Goal: Check status: Check status

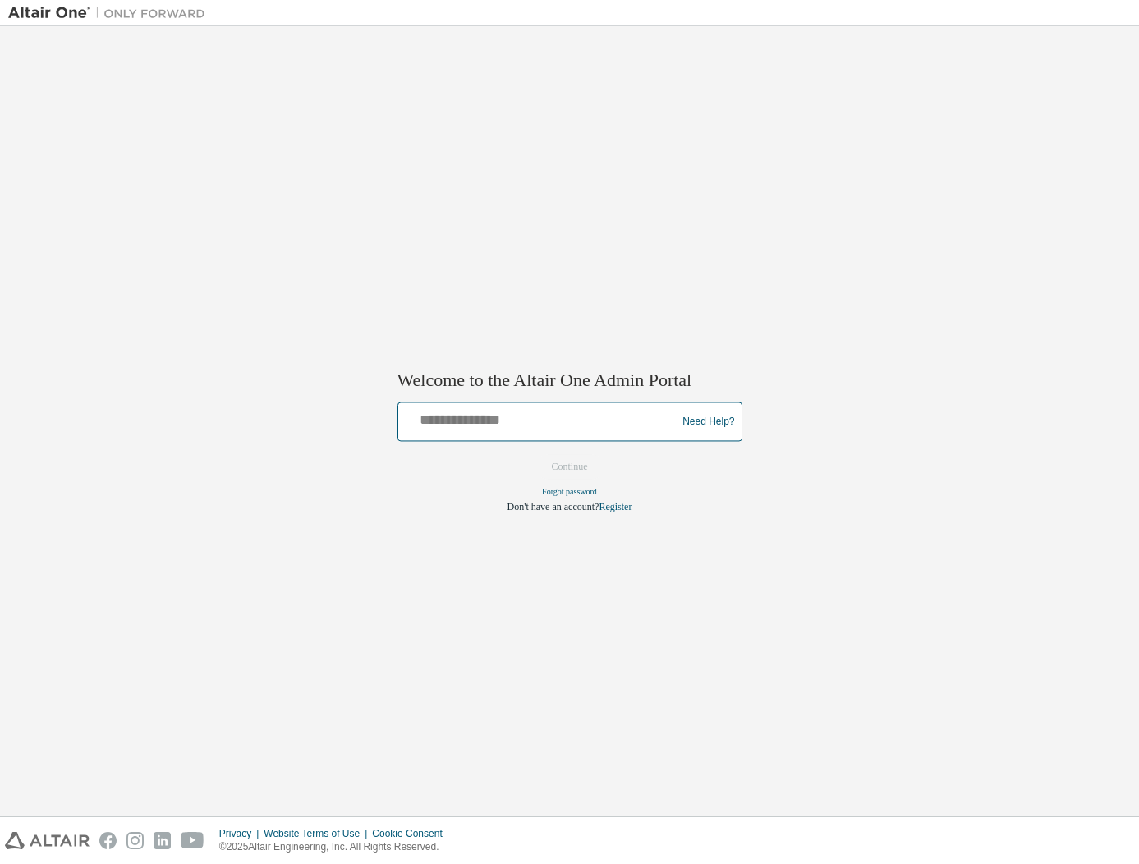
click at [496, 425] on input "text" at bounding box center [540, 418] width 270 height 24
type input "**********"
click at [566, 470] on button "Continue" at bounding box center [569, 467] width 71 height 25
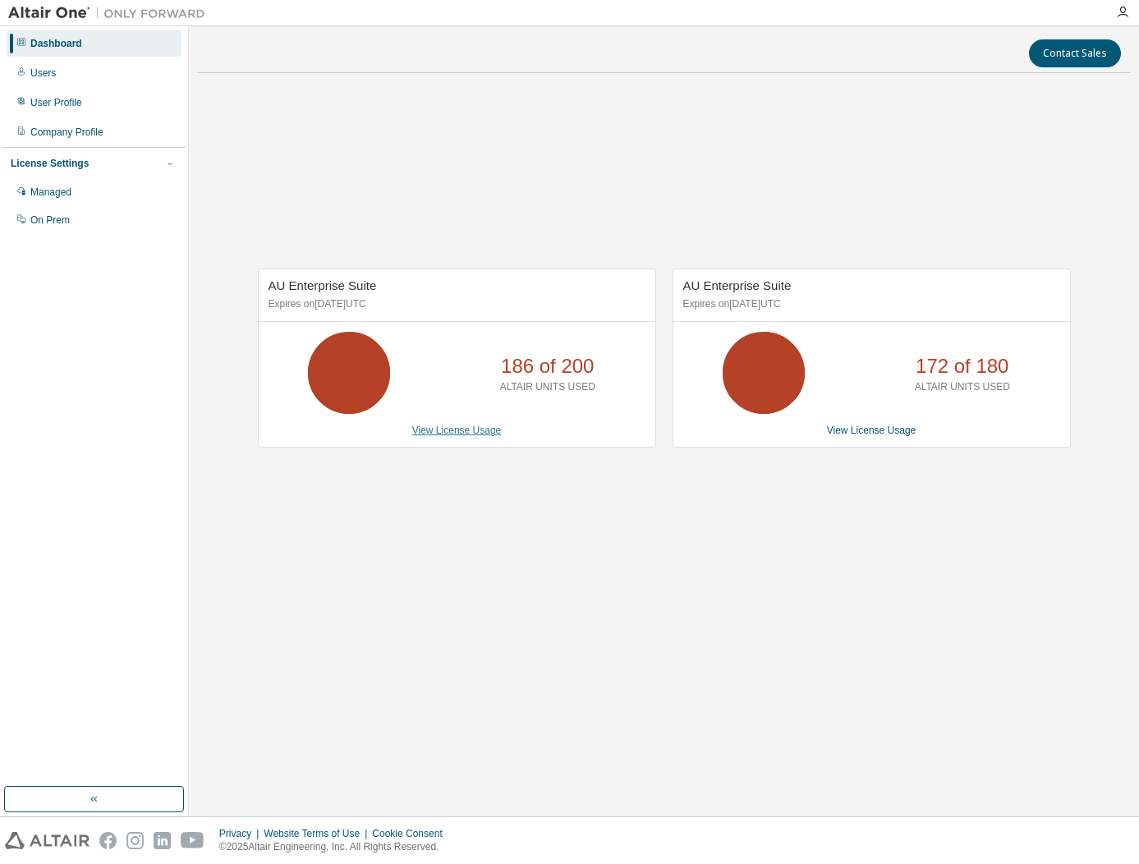
click at [443, 432] on link "View License Usage" at bounding box center [456, 429] width 89 height 11
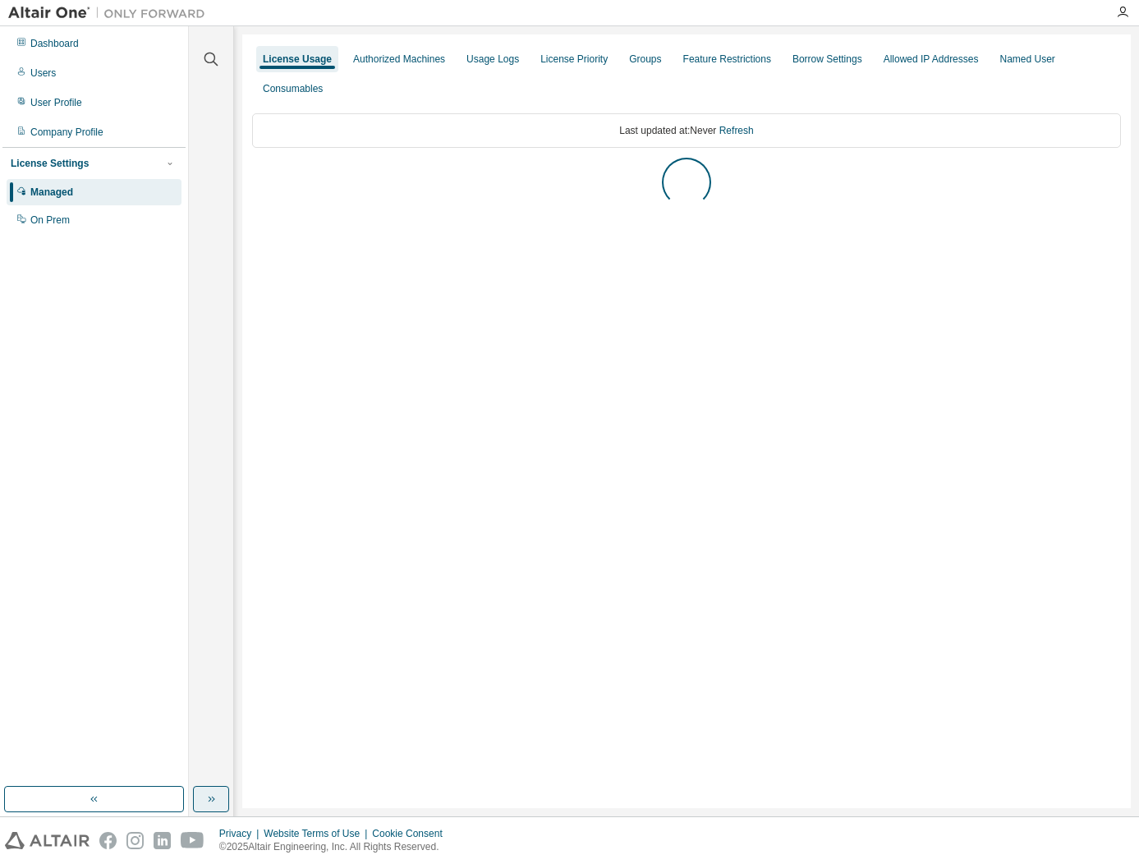
click at [211, 794] on icon "button" at bounding box center [210, 798] width 13 height 13
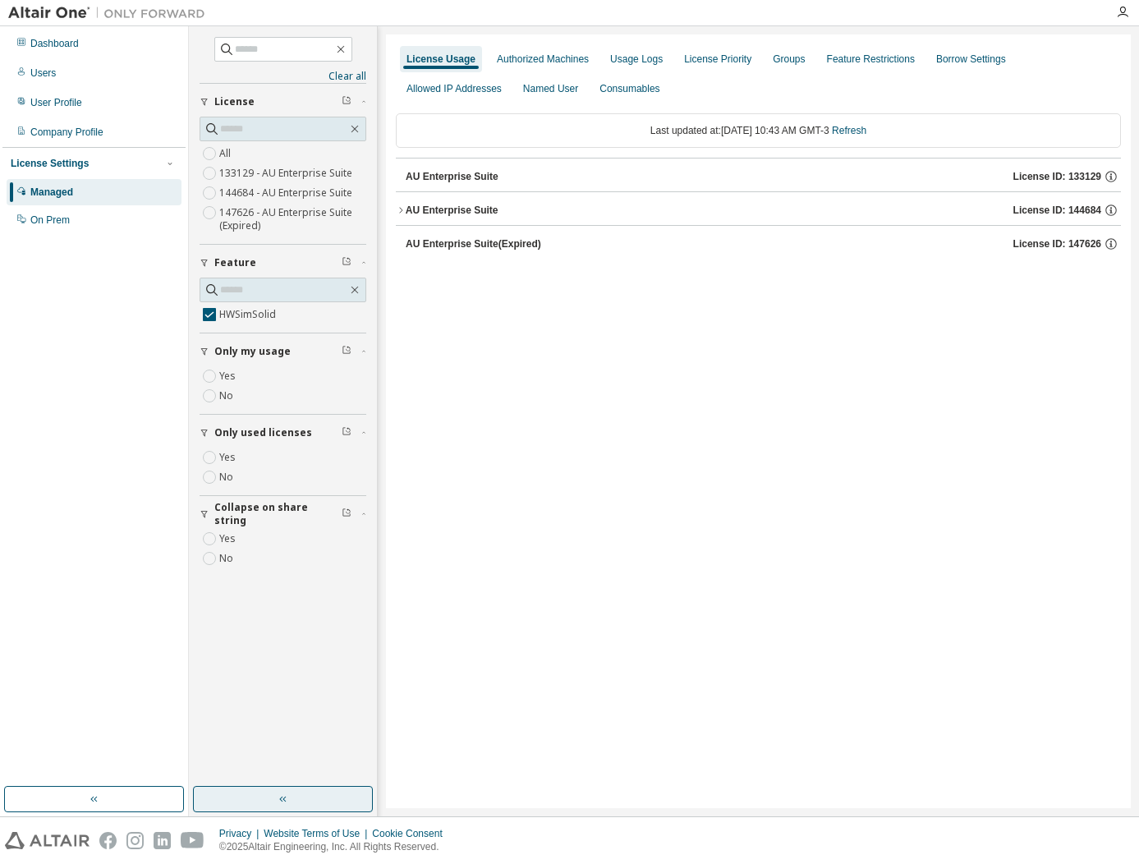
click at [441, 204] on div "AU Enterprise Suite" at bounding box center [452, 210] width 93 height 13
click at [458, 241] on div "HWSimSolid" at bounding box center [494, 243] width 148 height 15
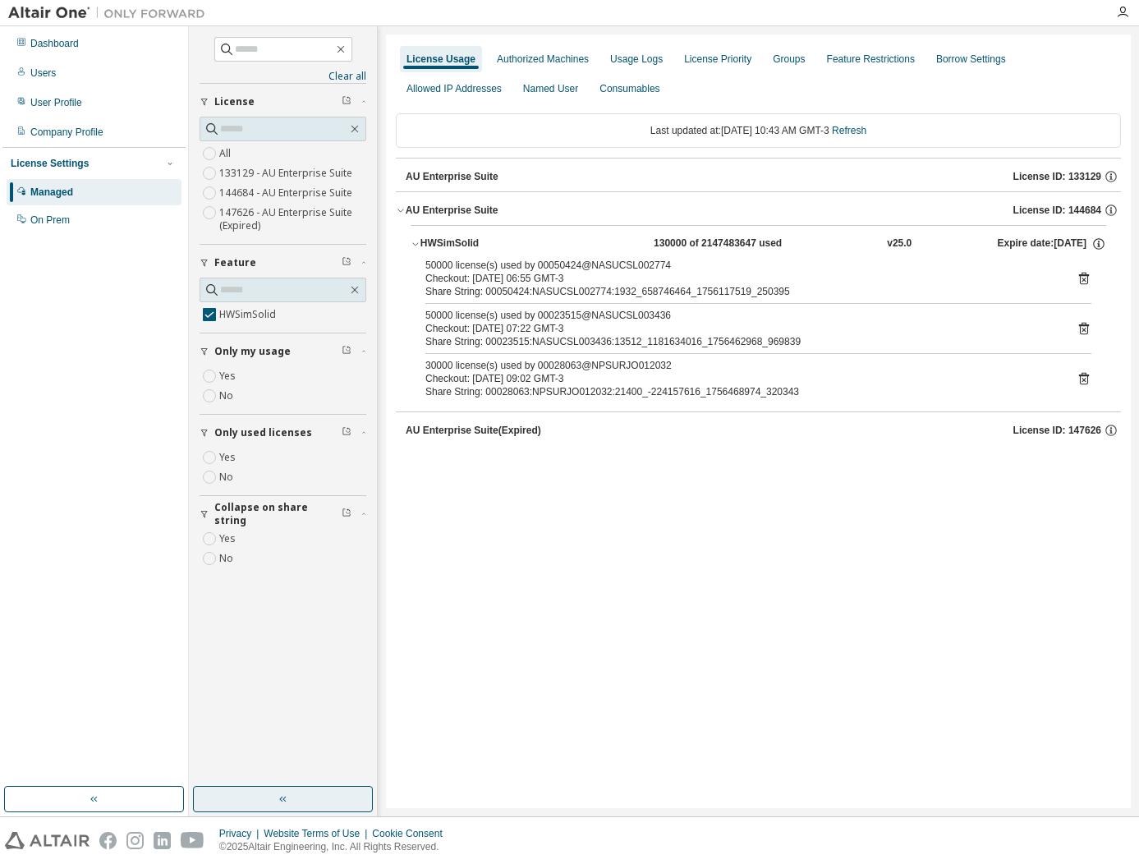
click at [1086, 378] on icon at bounding box center [1083, 378] width 15 height 15
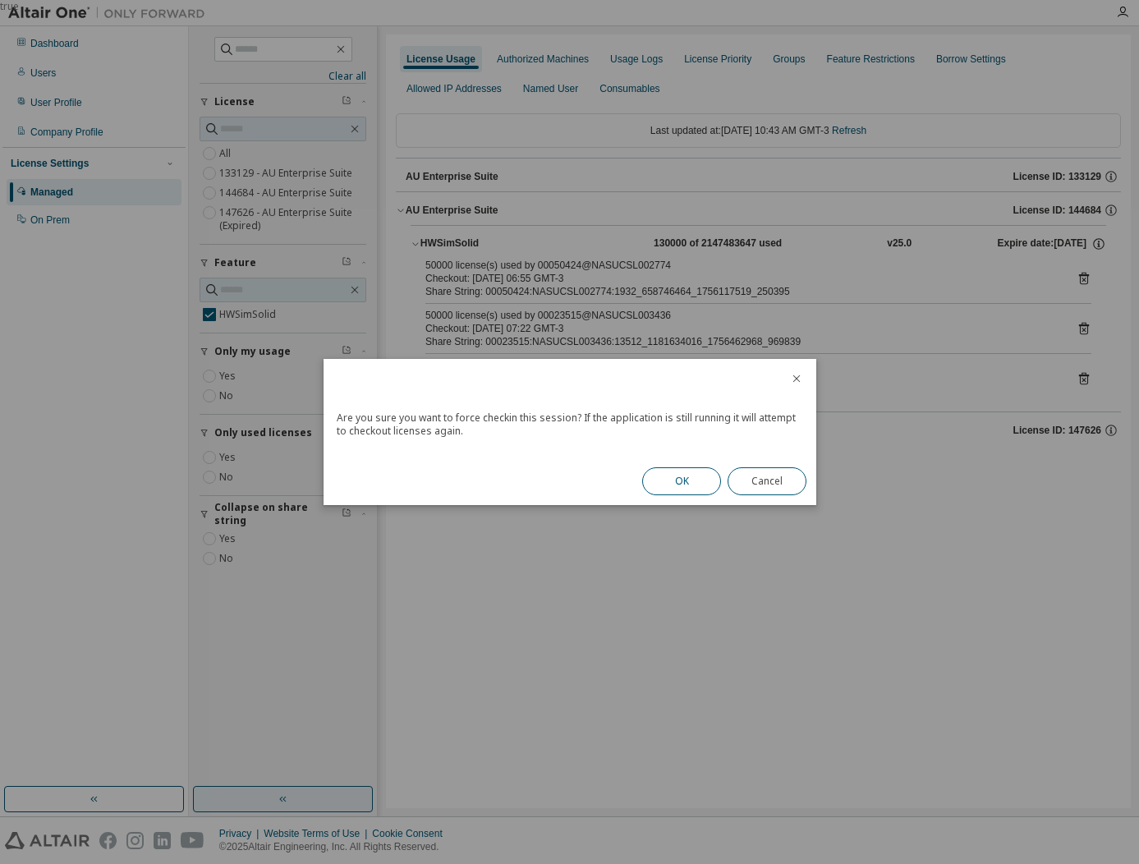
click at [714, 481] on button "OK" at bounding box center [681, 481] width 79 height 28
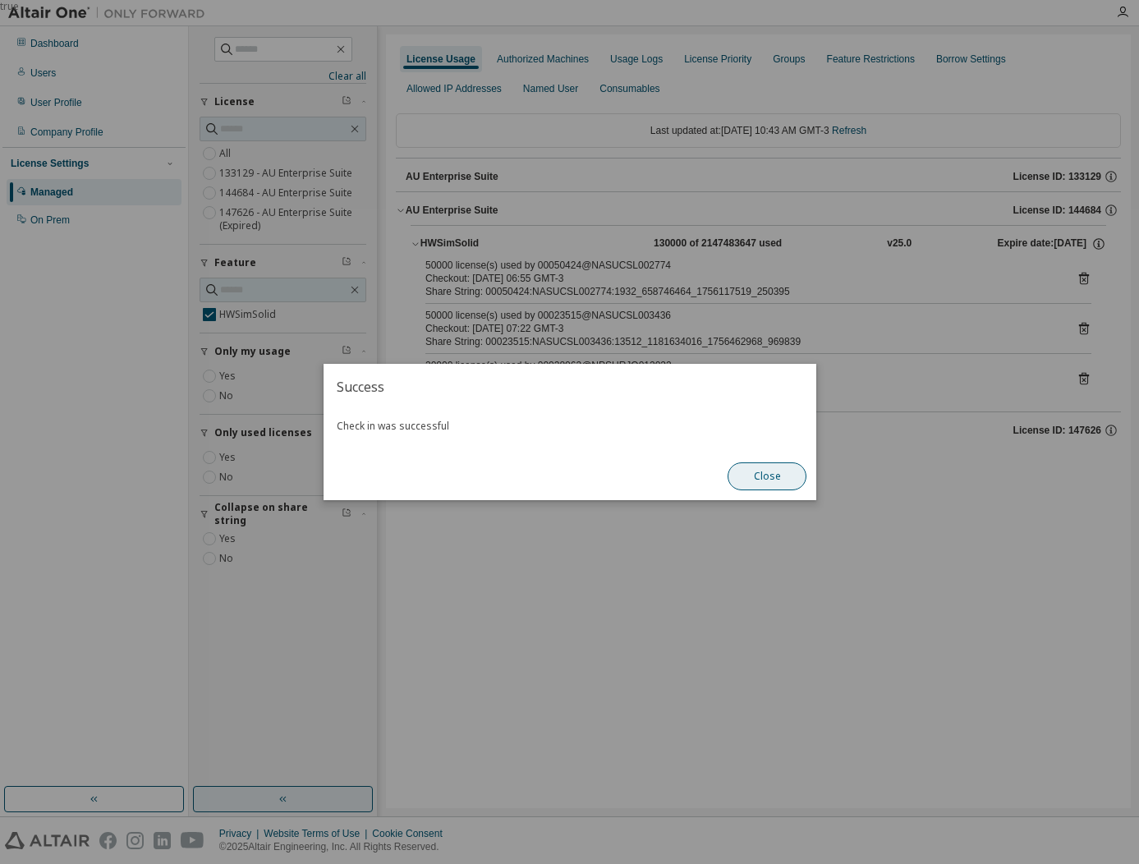
click at [744, 481] on button "Close" at bounding box center [766, 476] width 79 height 28
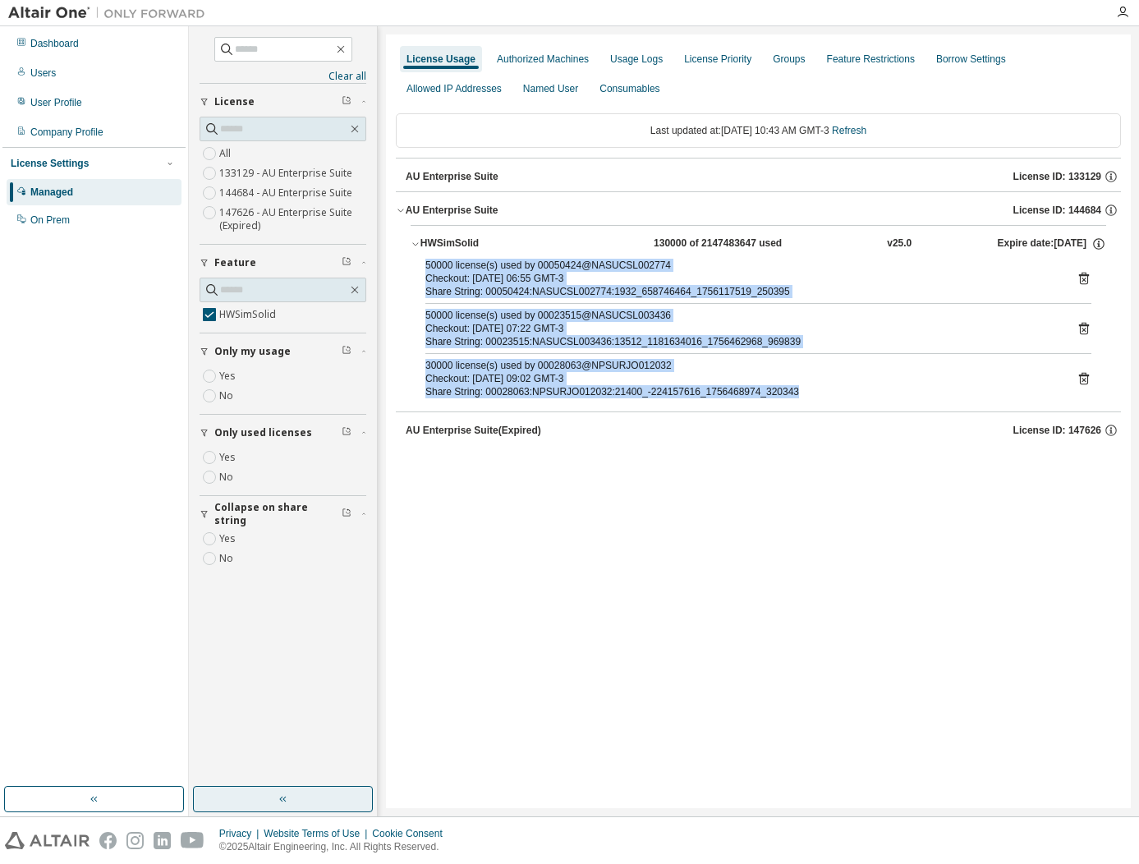
drag, startPoint x: 783, startPoint y: 391, endPoint x: 422, endPoint y: 262, distance: 383.5
click at [422, 262] on div "50000 license(s) used by 00050424@NASUCSL002774 Checkout: 2025-08-29 06:55 GMT-…" at bounding box center [757, 332] width 695 height 146
copy div "50000 license(s) used by 00050424@NASUCSL002774 Checkout: 2025-08-29 06:55 GMT-…"
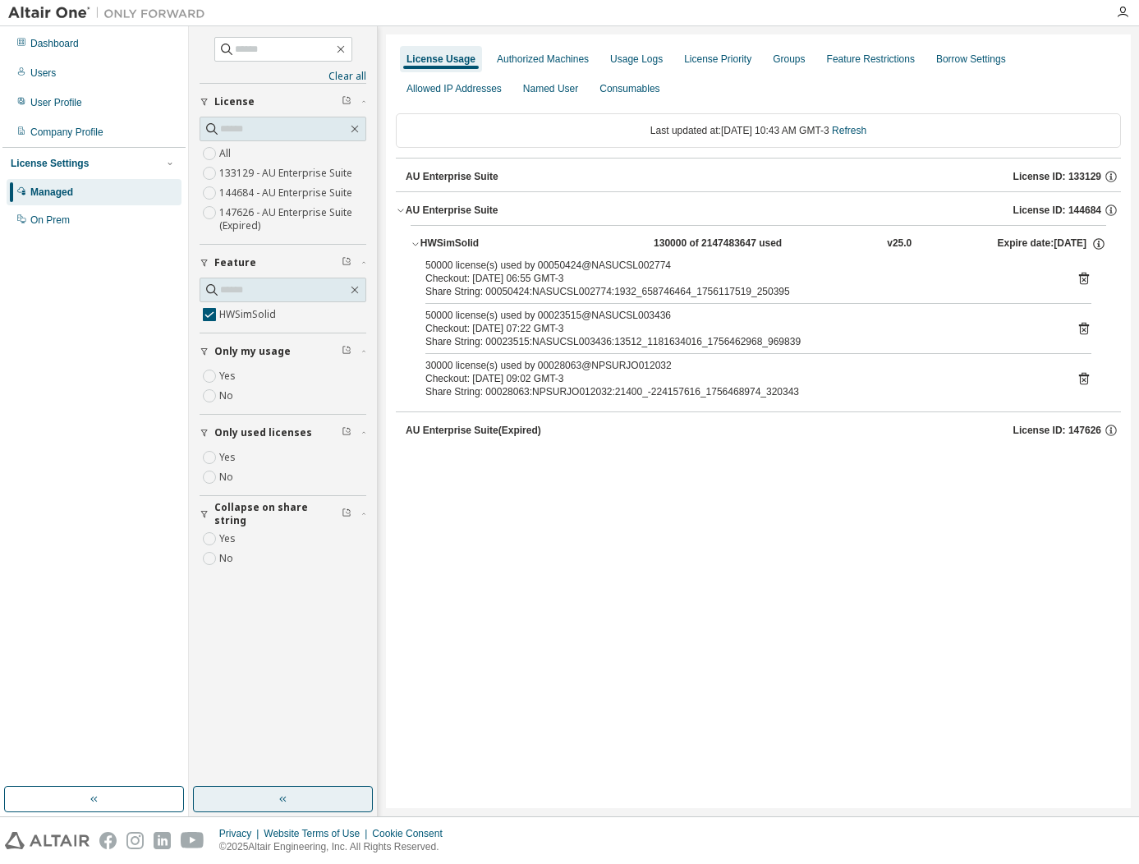
click at [784, 500] on div "License Usage Authorized Machines Usage Logs License Priority Groups Feature Re…" at bounding box center [758, 420] width 745 height 773
click at [1085, 329] on icon at bounding box center [1083, 328] width 15 height 15
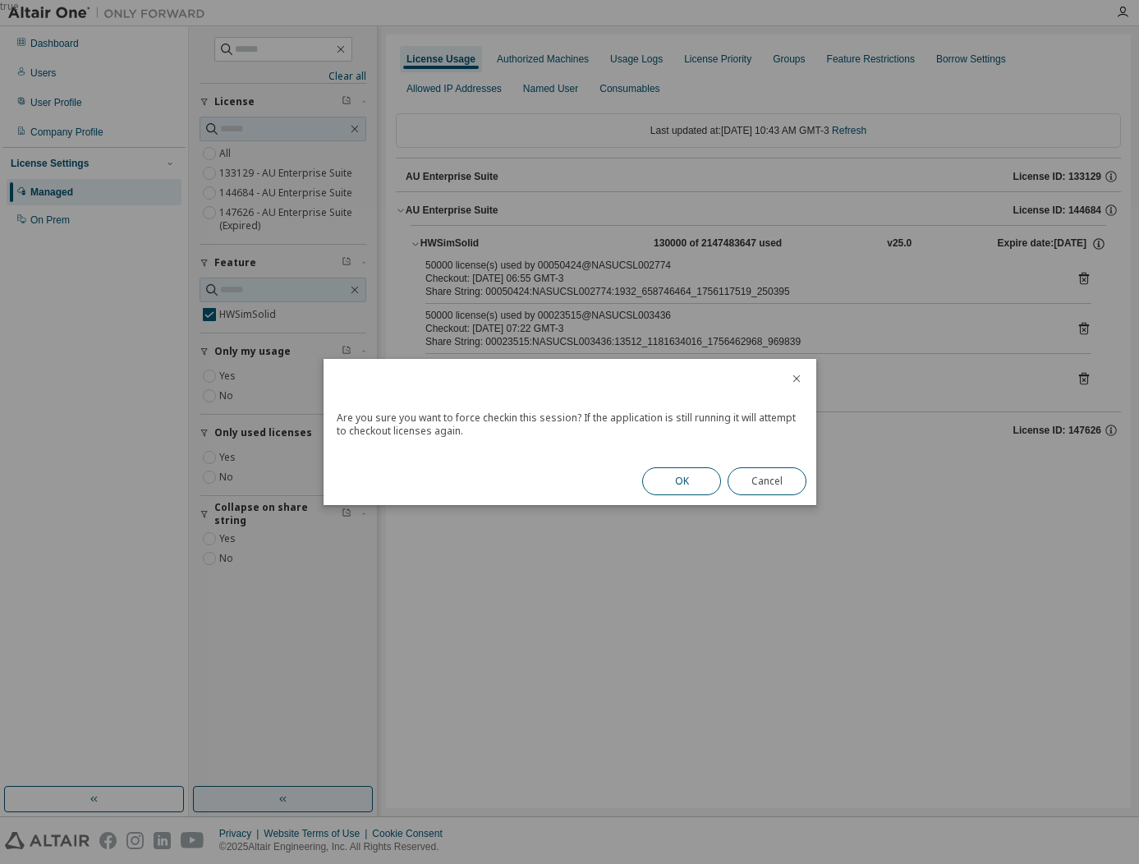
click at [709, 472] on button "OK" at bounding box center [681, 481] width 79 height 28
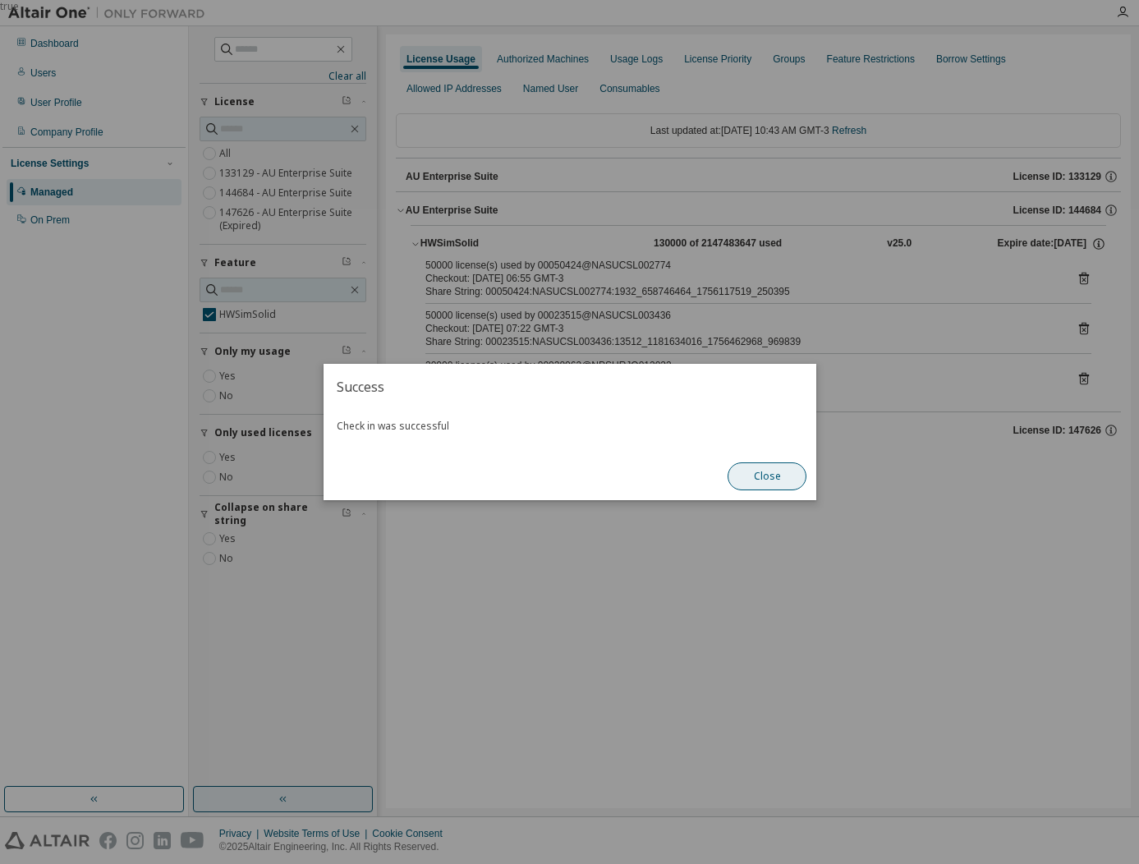
click at [762, 478] on button "Close" at bounding box center [766, 476] width 79 height 28
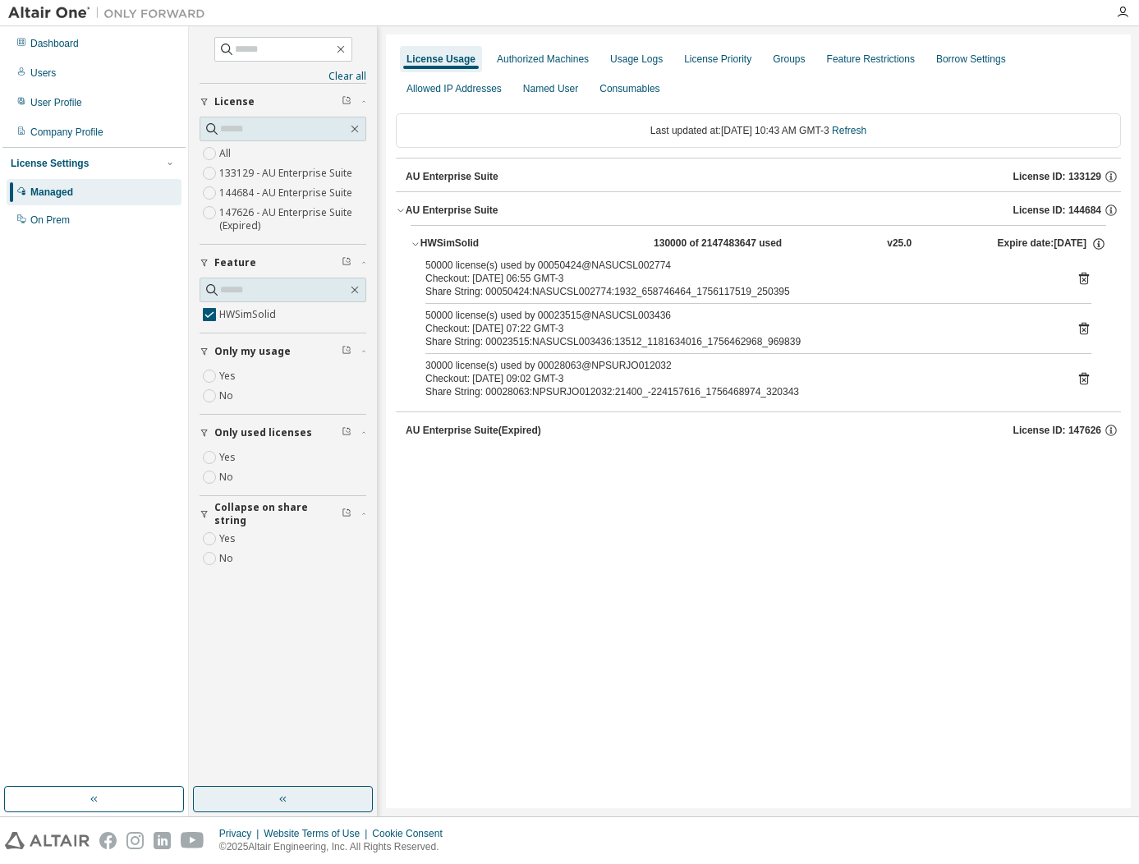
click at [1079, 285] on icon at bounding box center [1083, 278] width 15 height 15
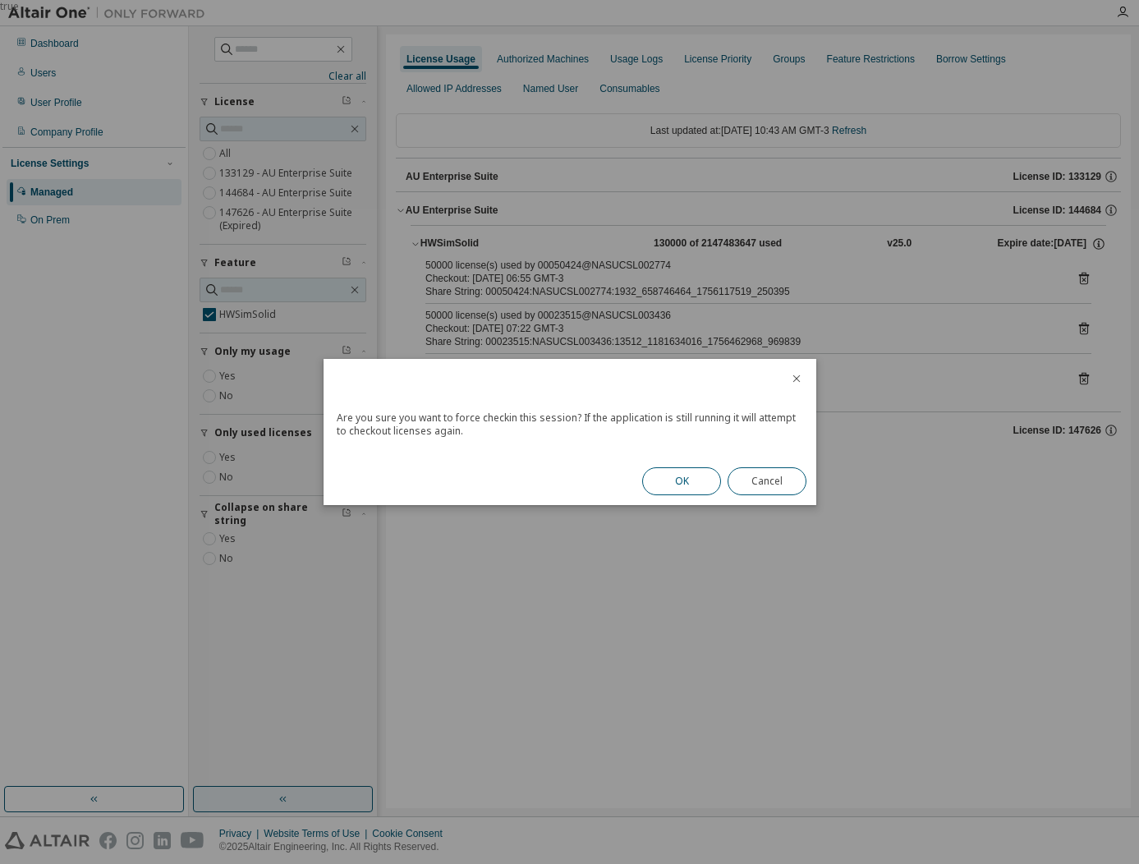
click at [705, 470] on button "OK" at bounding box center [681, 481] width 79 height 28
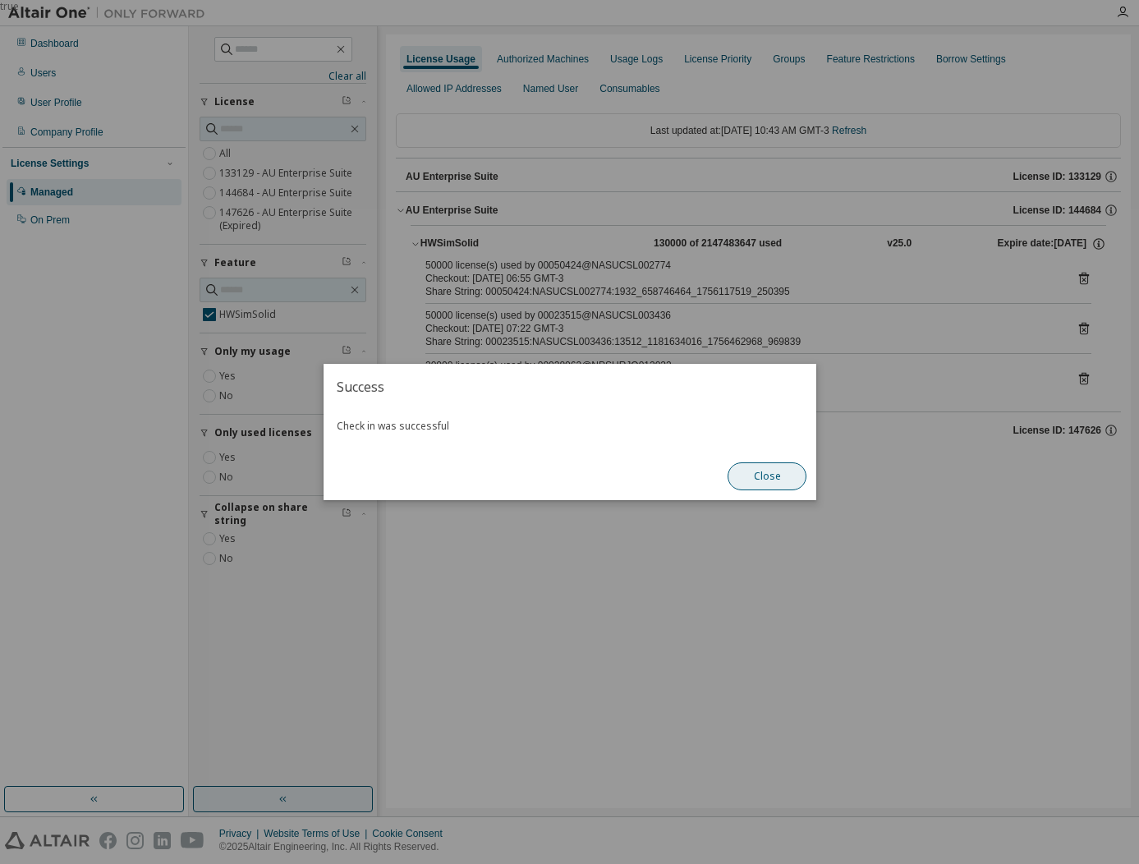
click at [741, 467] on button "Close" at bounding box center [766, 476] width 79 height 28
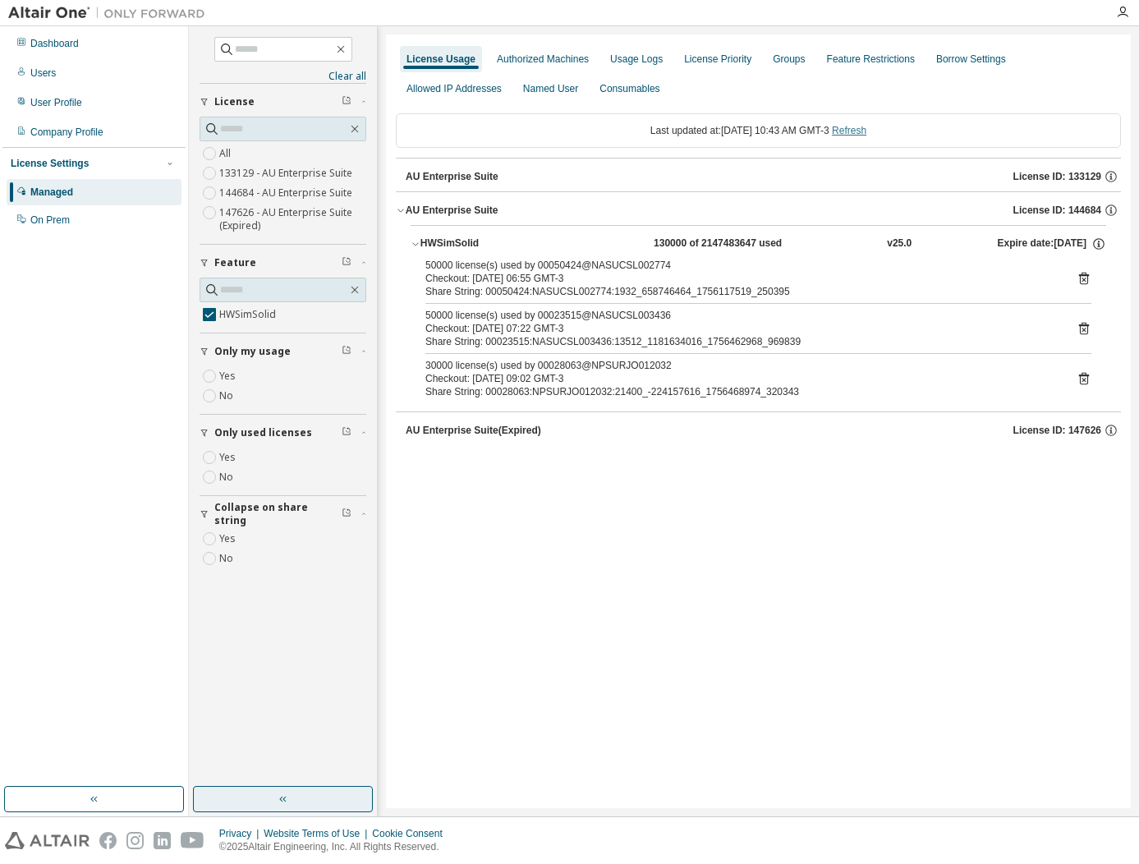
click at [866, 129] on link "Refresh" at bounding box center [849, 130] width 34 height 11
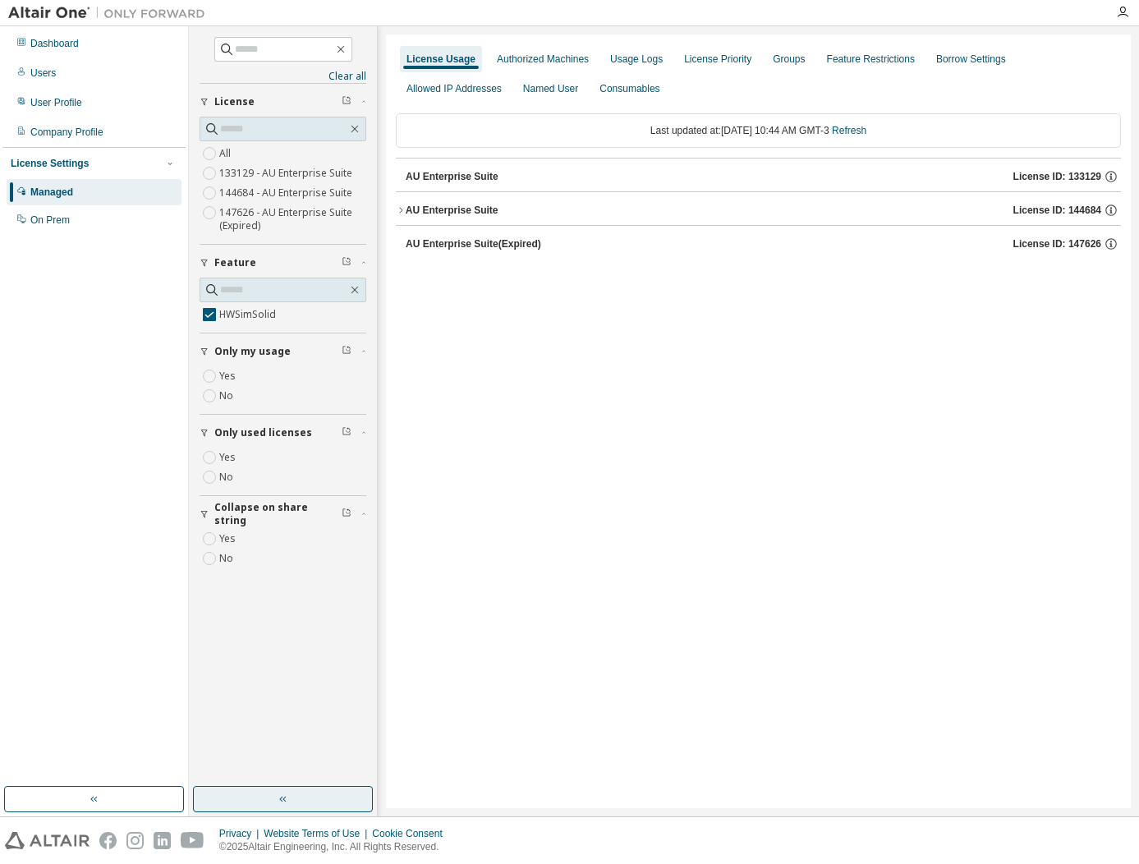
click at [505, 198] on button "AU Enterprise Suite License ID: 144684" at bounding box center [758, 210] width 725 height 36
click at [518, 248] on div "HWSimSolid" at bounding box center [494, 243] width 148 height 15
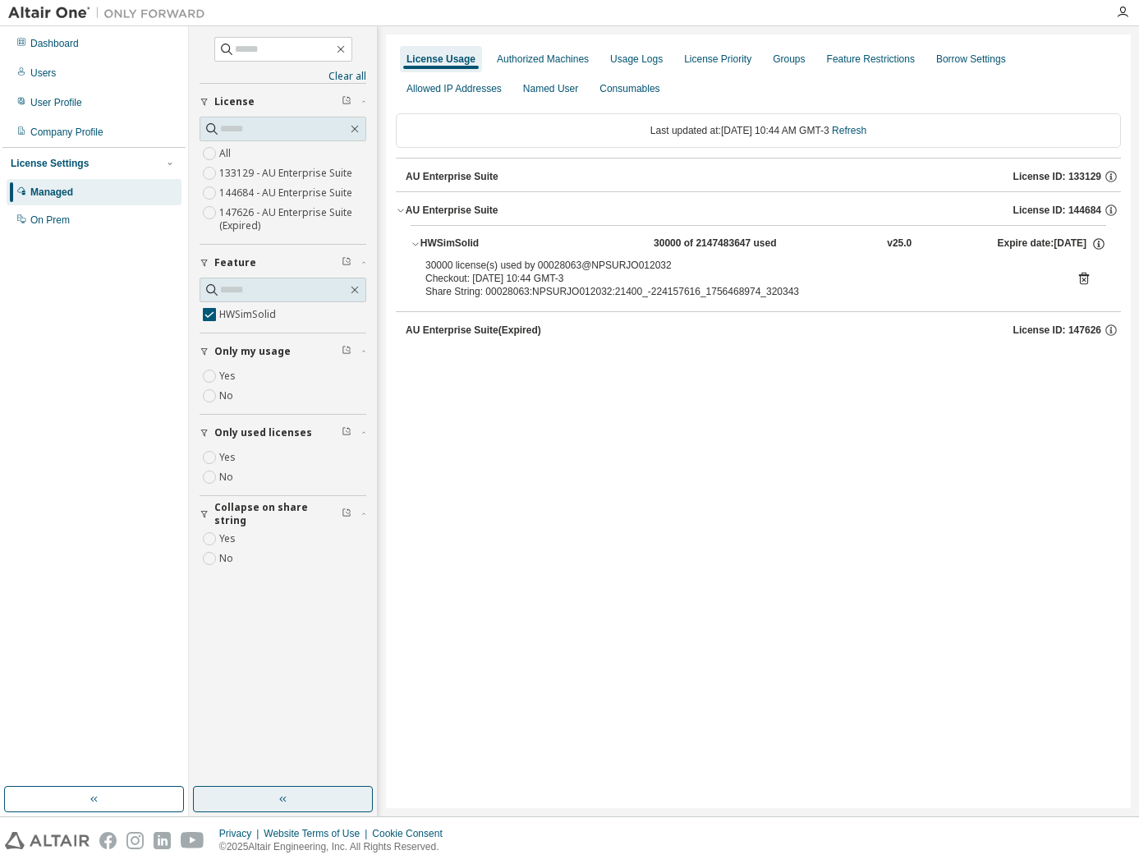
click at [1083, 277] on icon at bounding box center [1083, 278] width 15 height 15
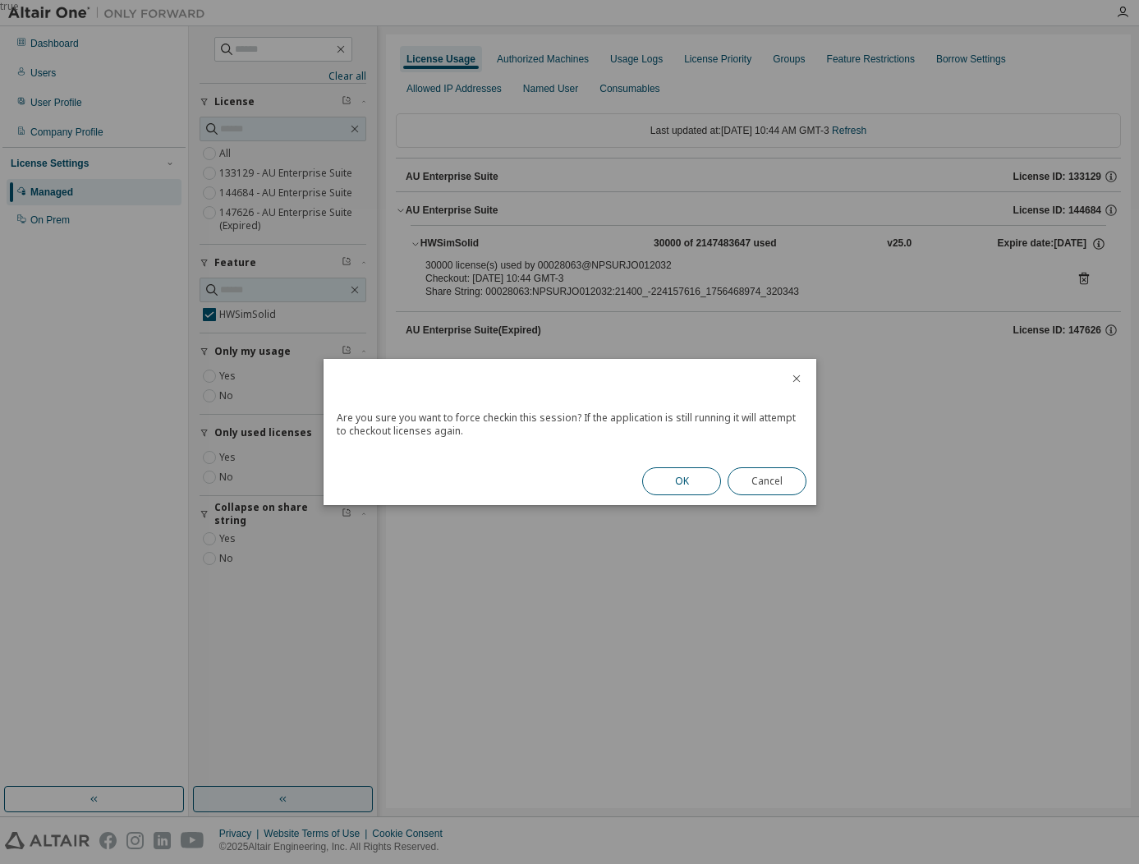
click at [697, 473] on button "OK" at bounding box center [681, 481] width 79 height 28
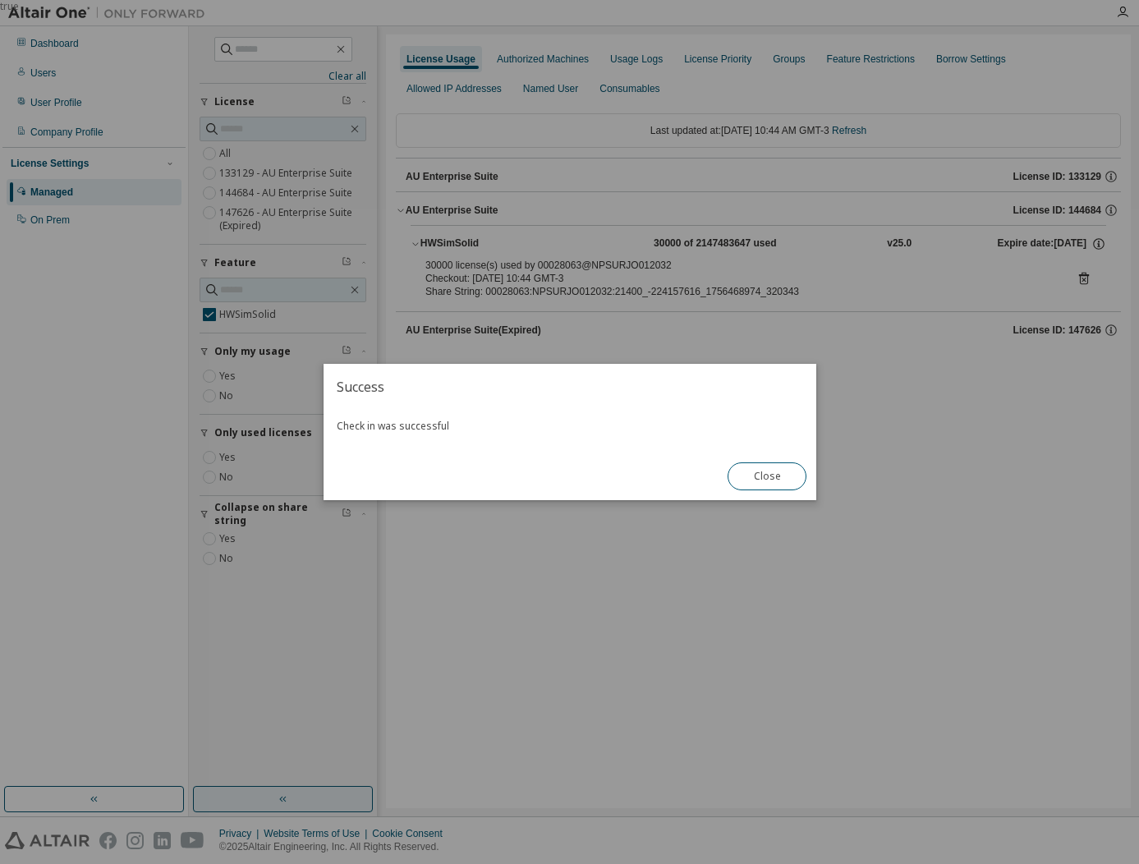
click at [778, 475] on button "Close" at bounding box center [766, 476] width 79 height 28
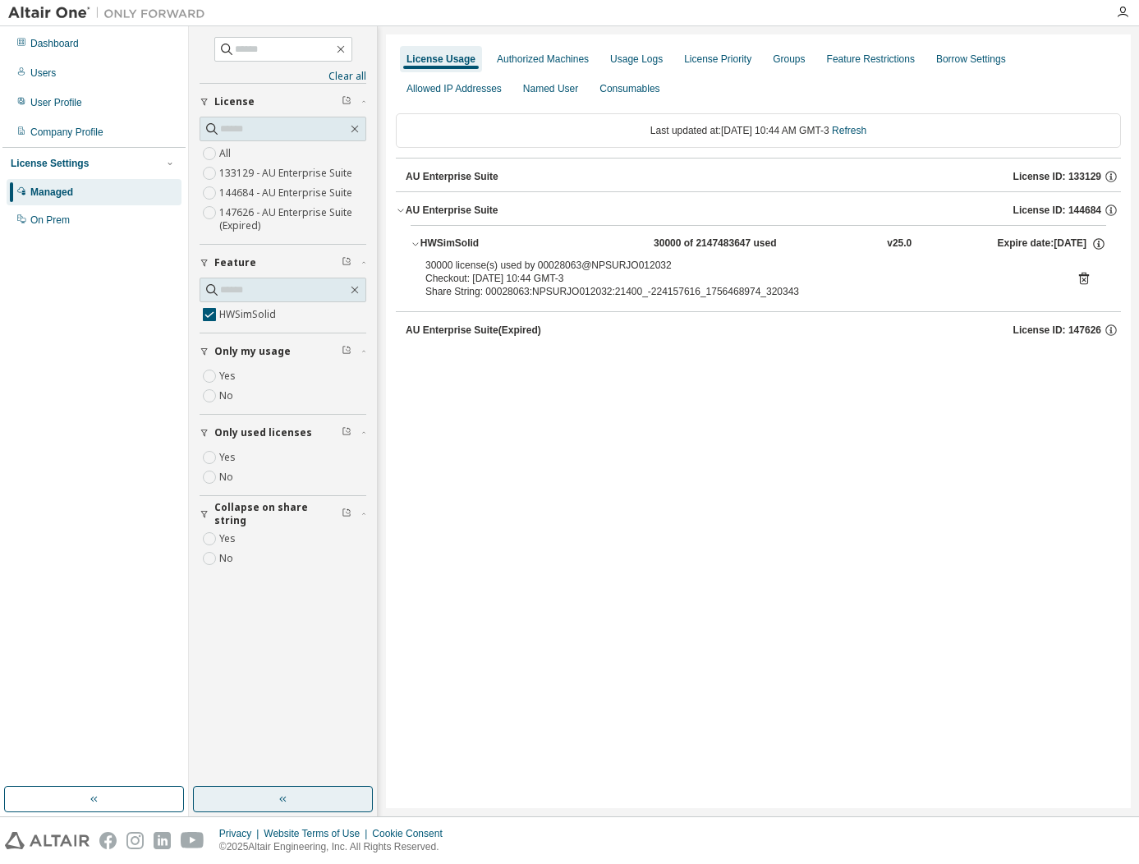
click at [871, 122] on div "Last updated at: Fri 2025-08-29 10:44 AM GMT-3 Refresh" at bounding box center [758, 130] width 725 height 34
click at [866, 133] on link "Refresh" at bounding box center [849, 130] width 34 height 11
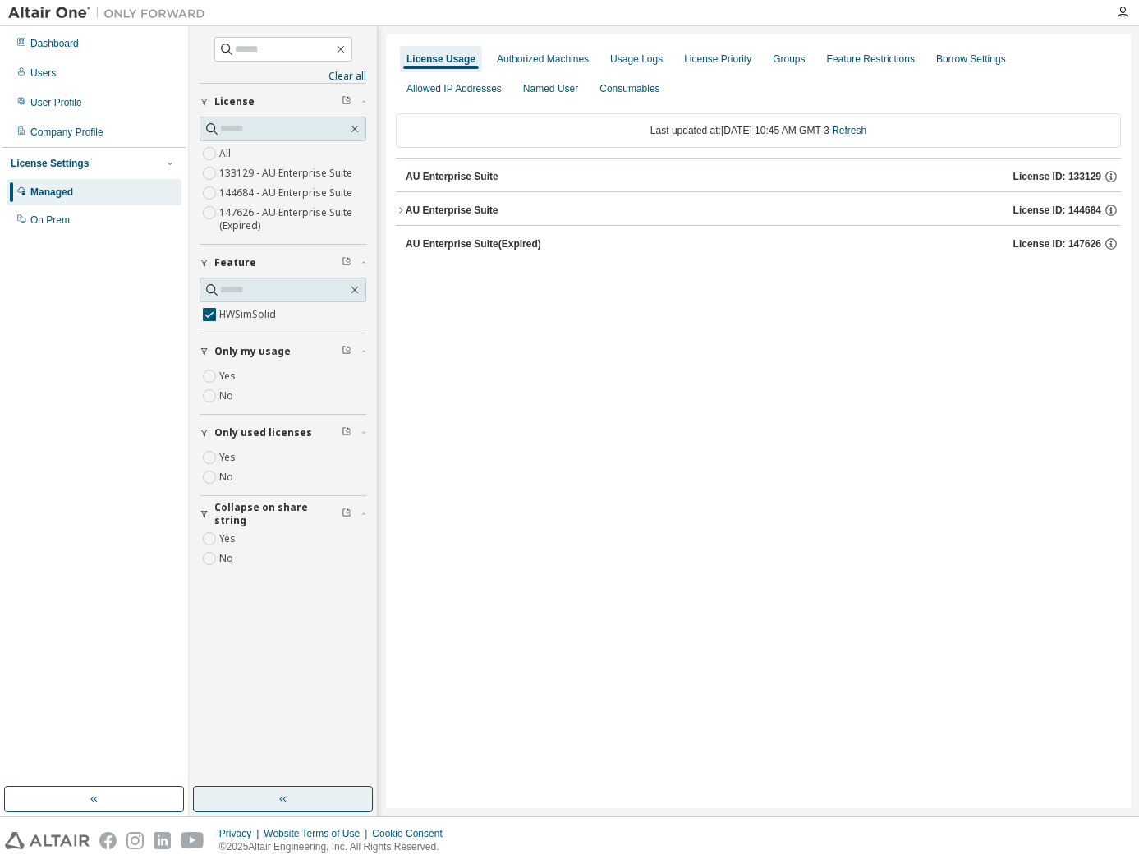
click at [483, 212] on div "AU Enterprise Suite" at bounding box center [452, 210] width 93 height 13
click at [510, 238] on div "HWSimSolid" at bounding box center [494, 243] width 148 height 15
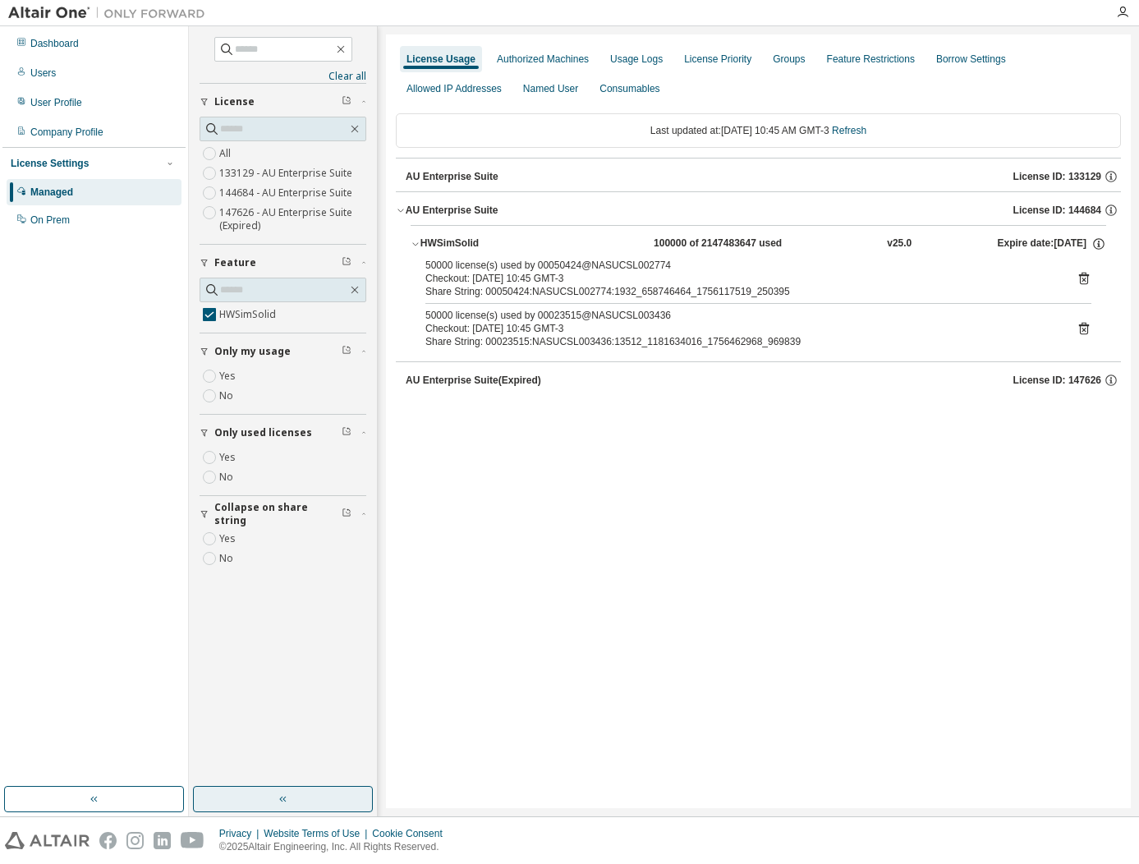
click at [1077, 279] on icon at bounding box center [1083, 278] width 15 height 15
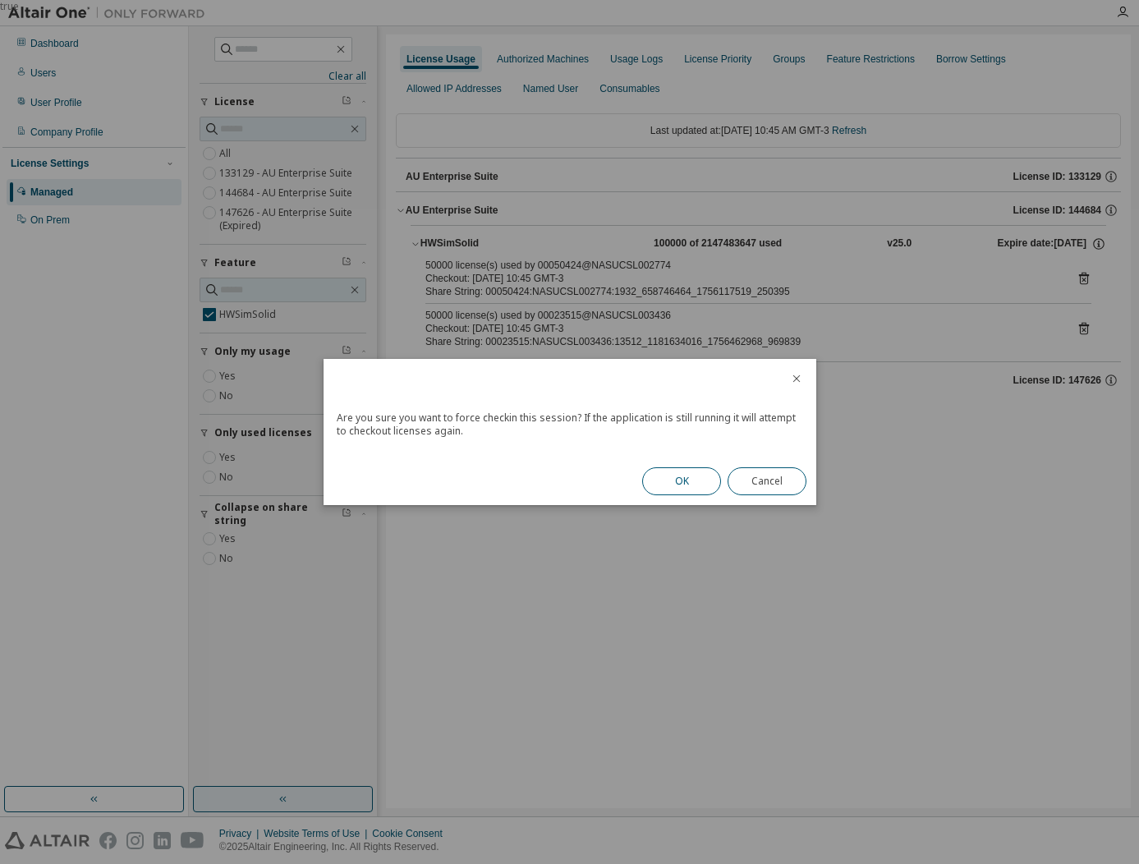
click at [697, 481] on button "OK" at bounding box center [681, 481] width 79 height 28
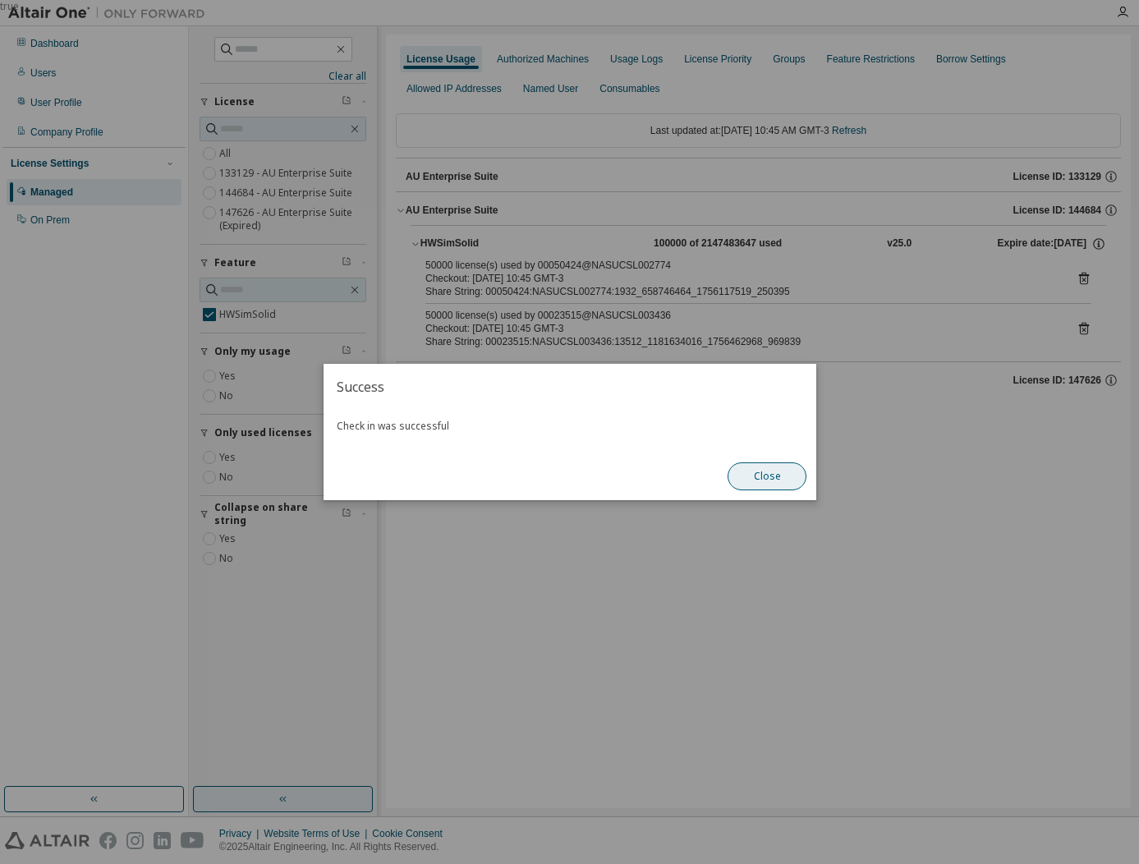
click at [782, 478] on button "Close" at bounding box center [766, 476] width 79 height 28
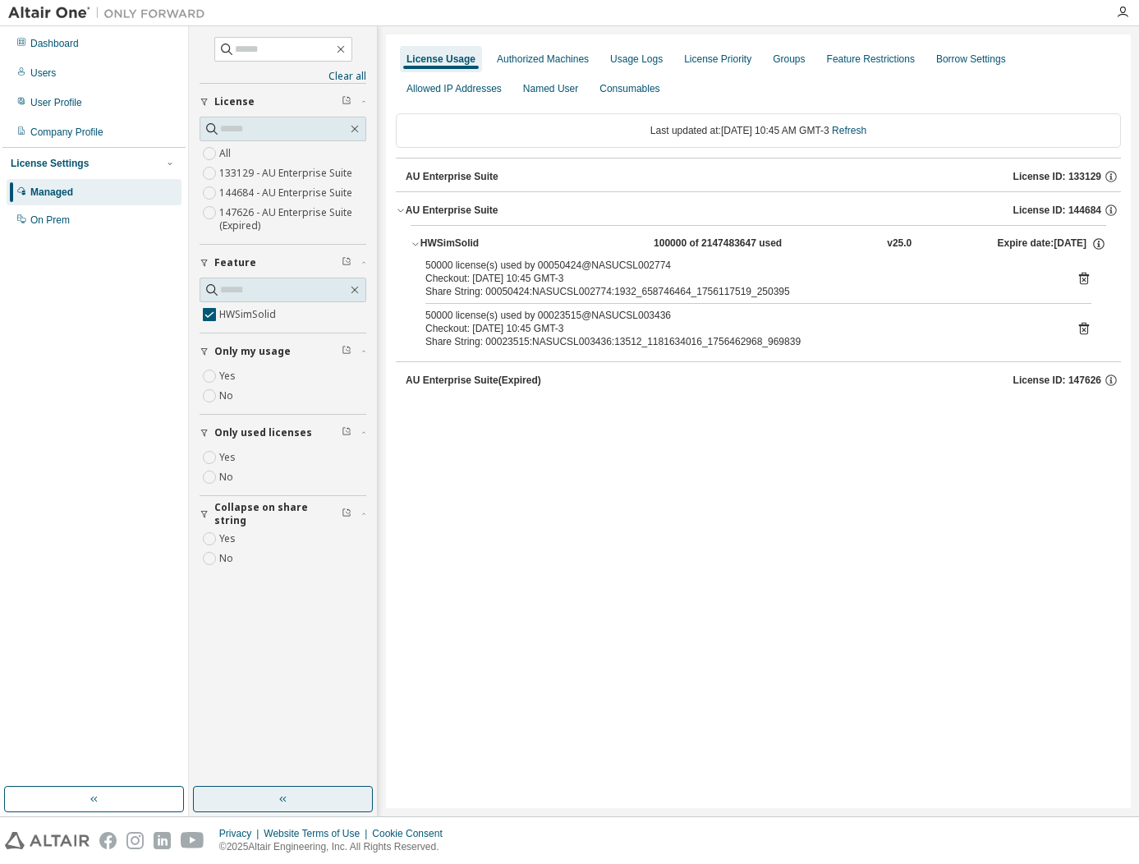
click at [1086, 321] on icon at bounding box center [1083, 328] width 15 height 15
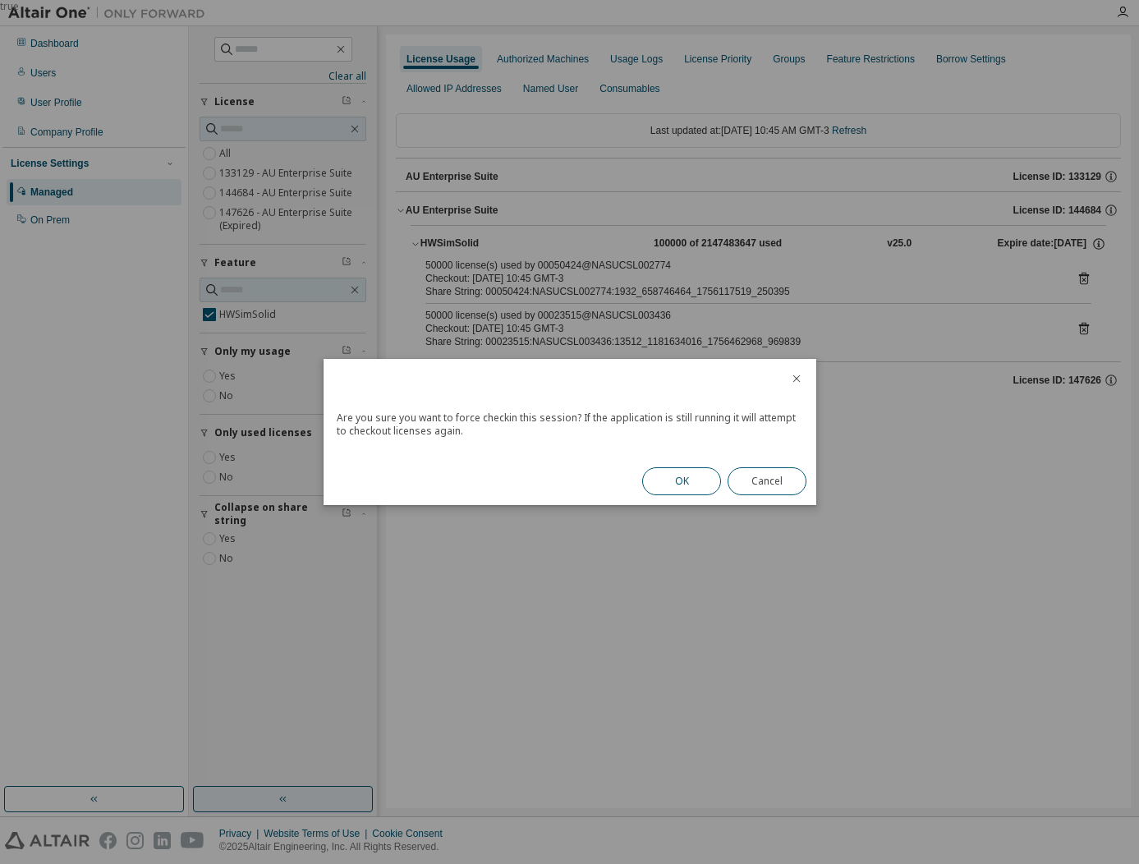
click at [711, 482] on button "OK" at bounding box center [681, 481] width 79 height 28
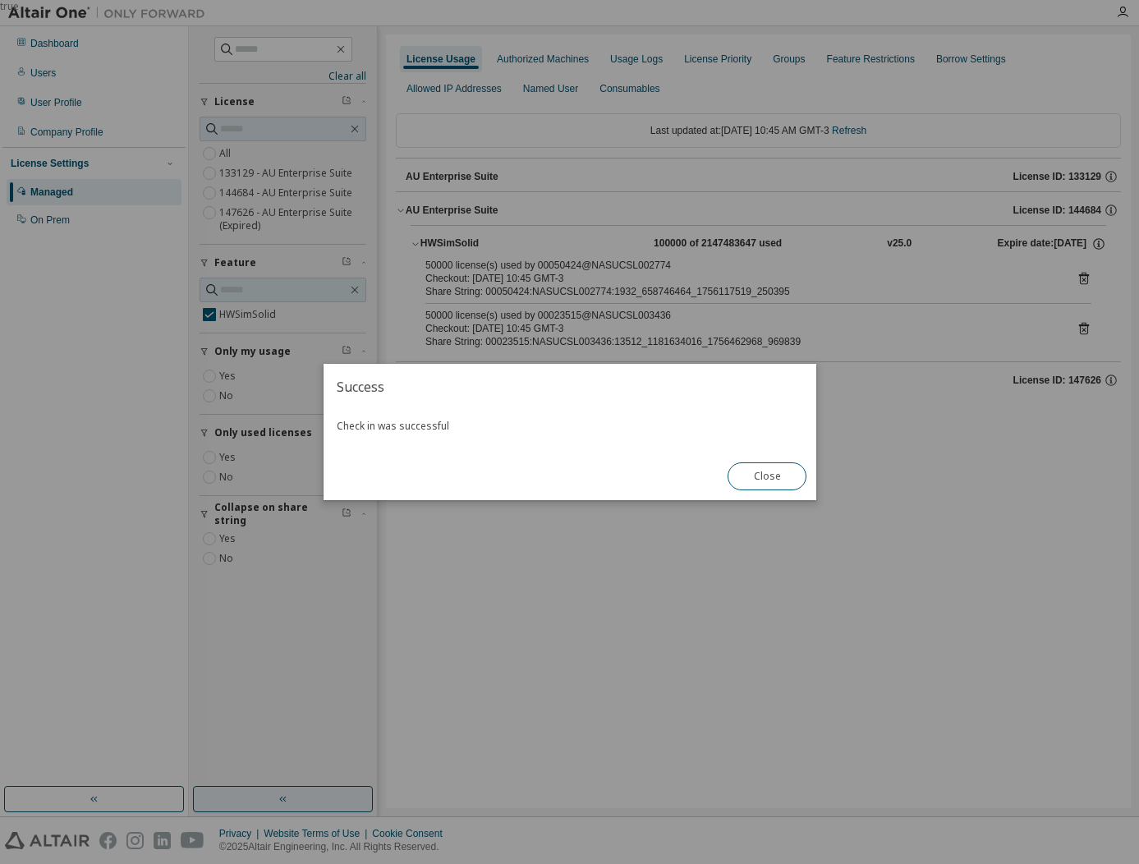
click at [716, 483] on div "Success Check in was successful Close" at bounding box center [569, 432] width 493 height 136
click at [749, 475] on button "Close" at bounding box center [766, 476] width 79 height 28
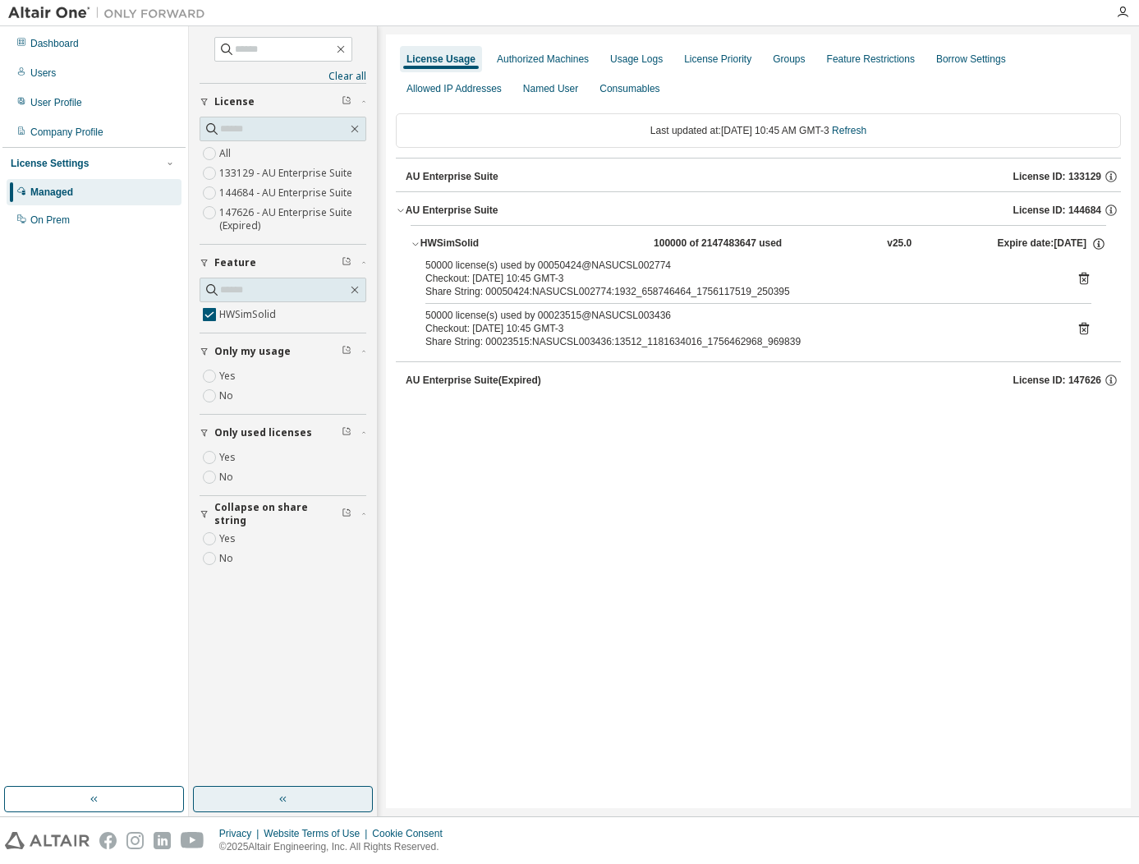
click at [1082, 277] on icon at bounding box center [1083, 278] width 15 height 15
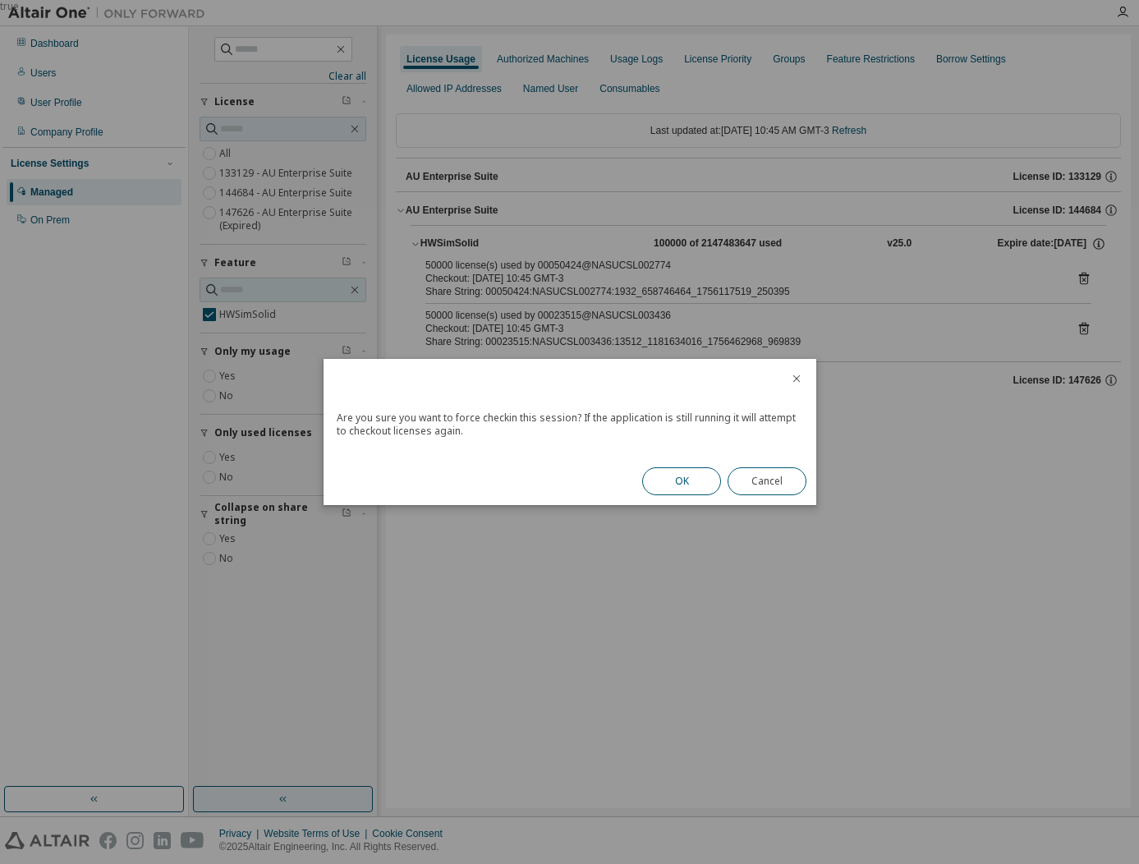
click at [668, 479] on button "OK" at bounding box center [681, 481] width 79 height 28
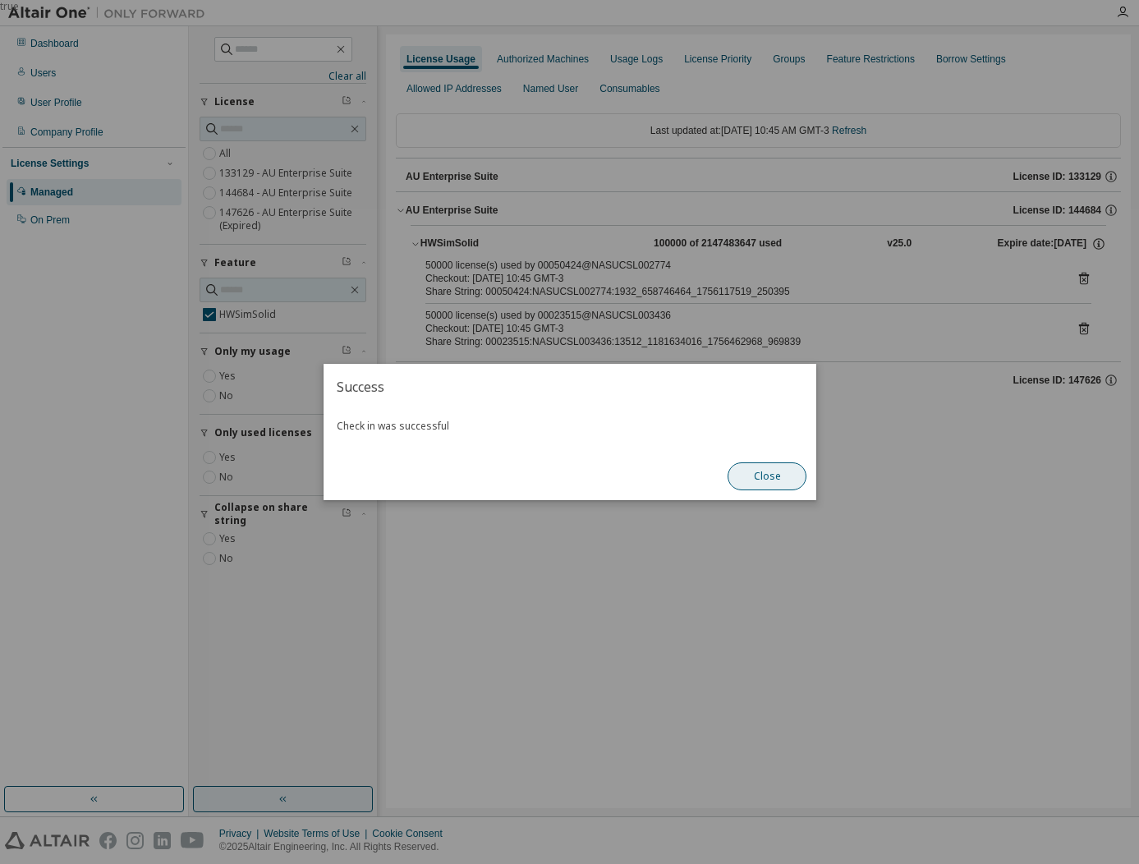
click at [784, 474] on button "Close" at bounding box center [766, 476] width 79 height 28
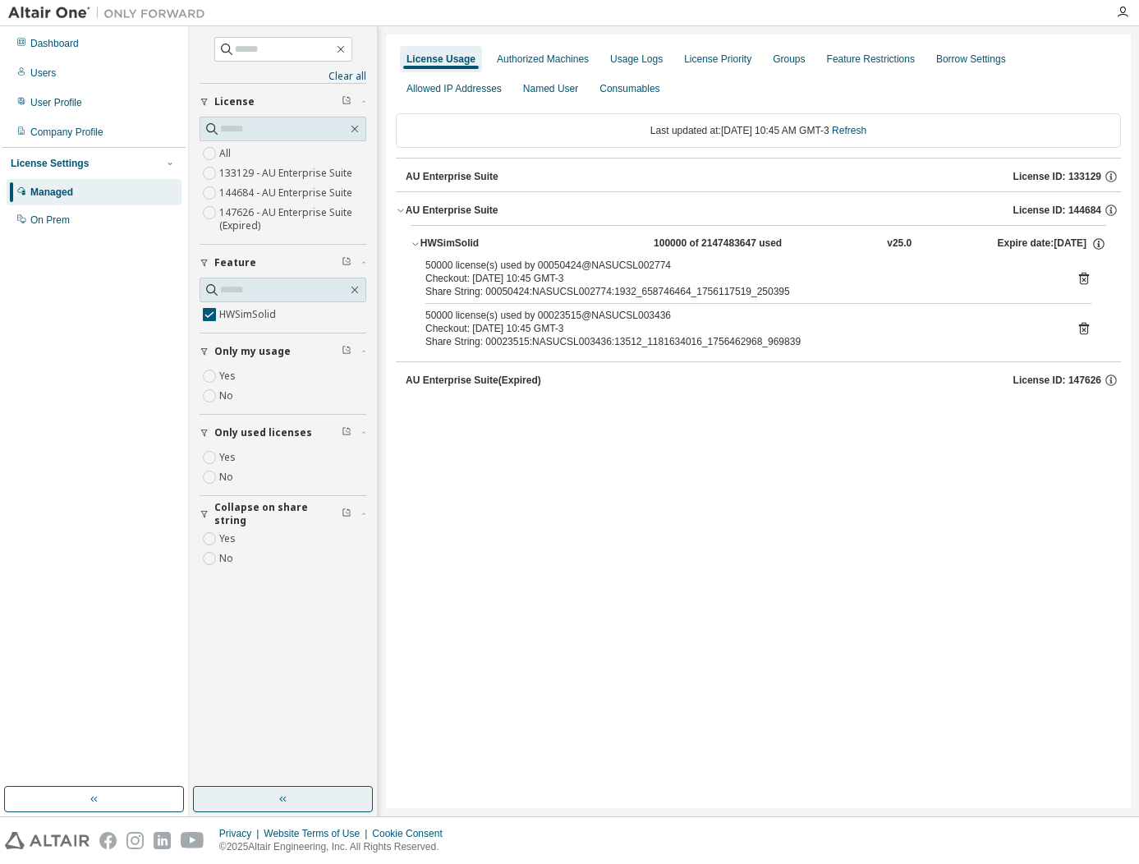
click at [1081, 328] on icon at bounding box center [1083, 328] width 15 height 15
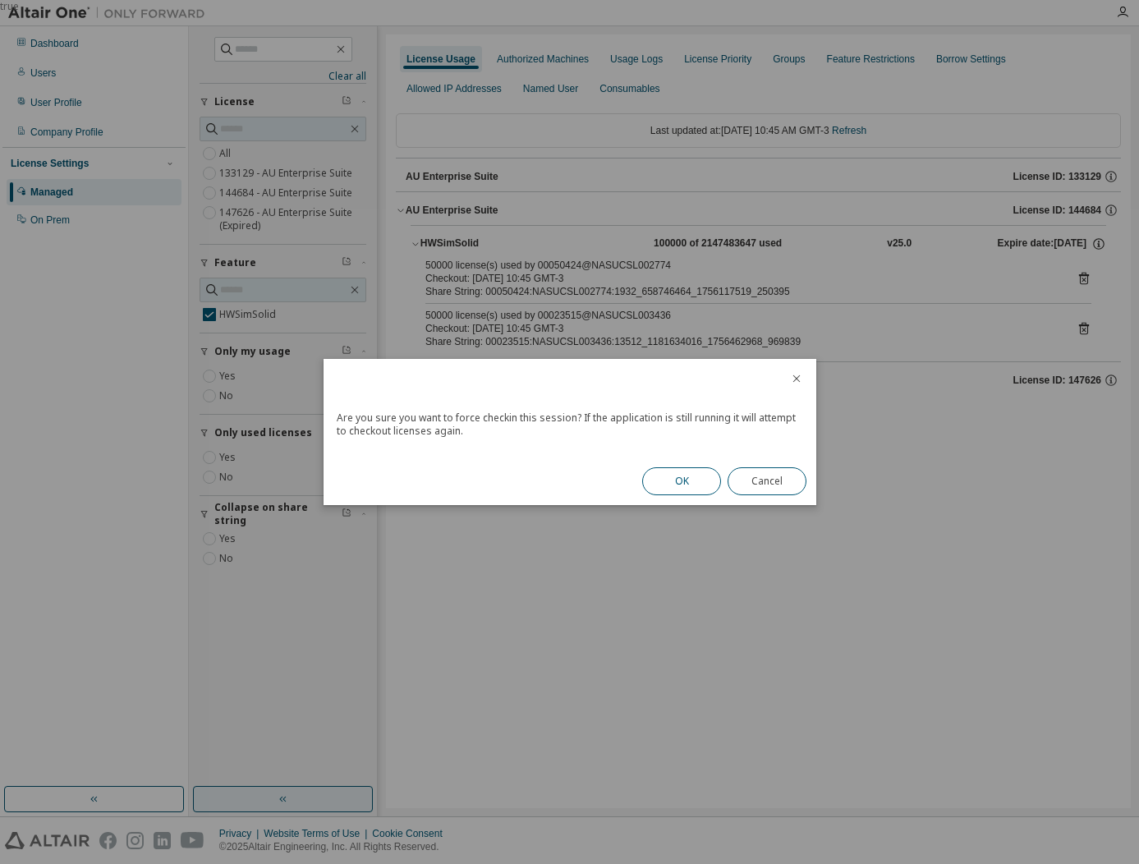
click at [661, 479] on button "OK" at bounding box center [681, 481] width 79 height 28
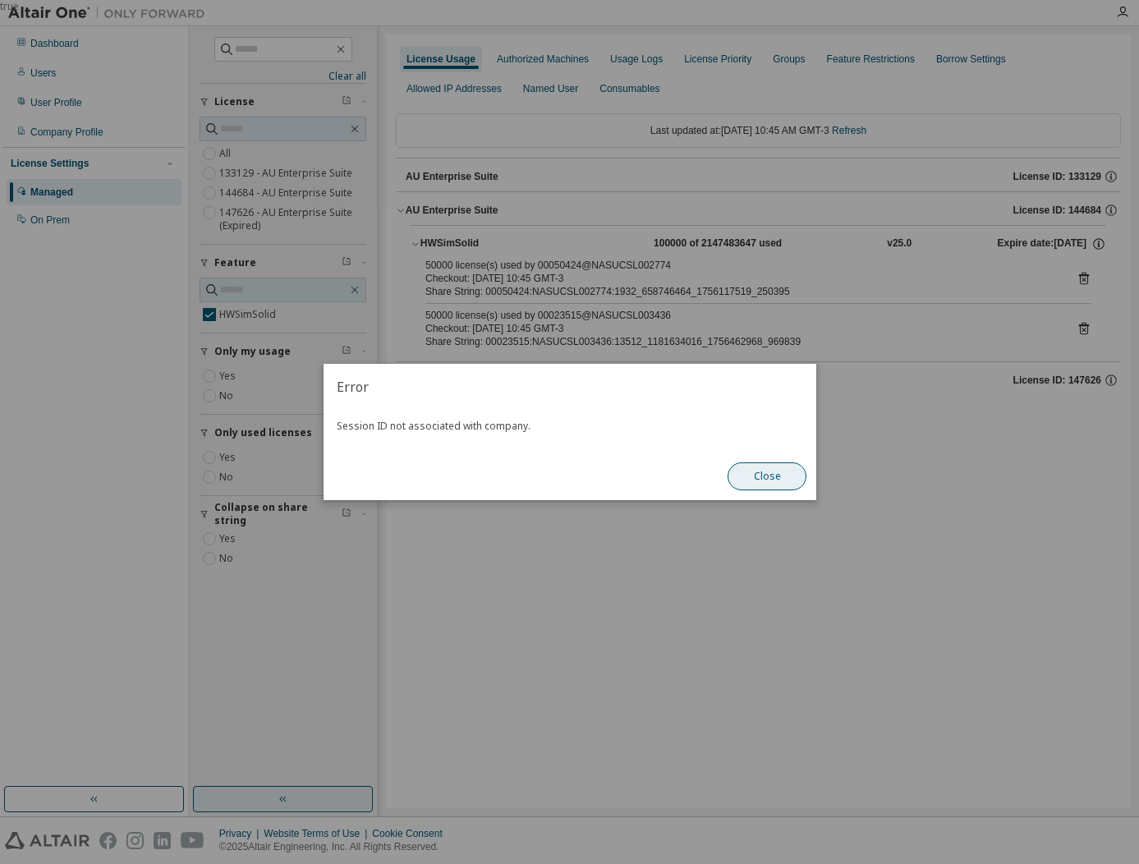
click at [745, 480] on button "Close" at bounding box center [766, 476] width 79 height 28
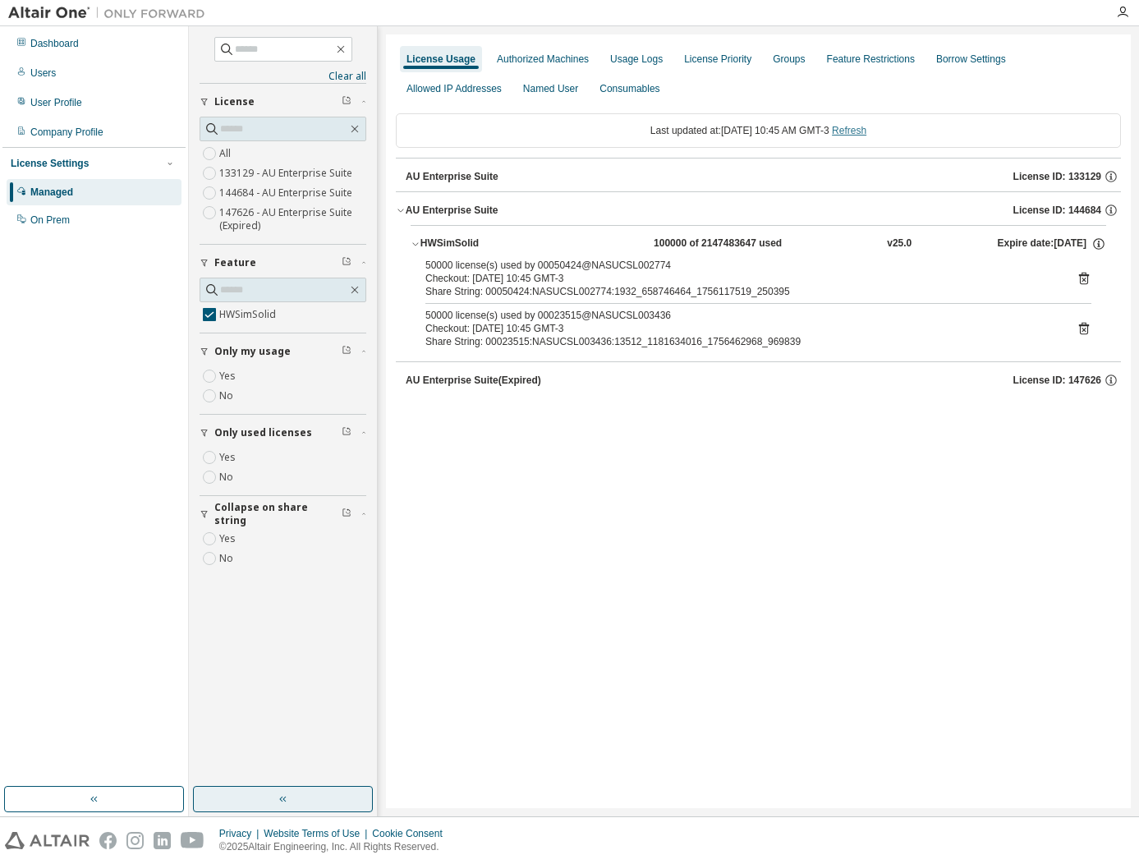
click at [866, 133] on link "Refresh" at bounding box center [849, 130] width 34 height 11
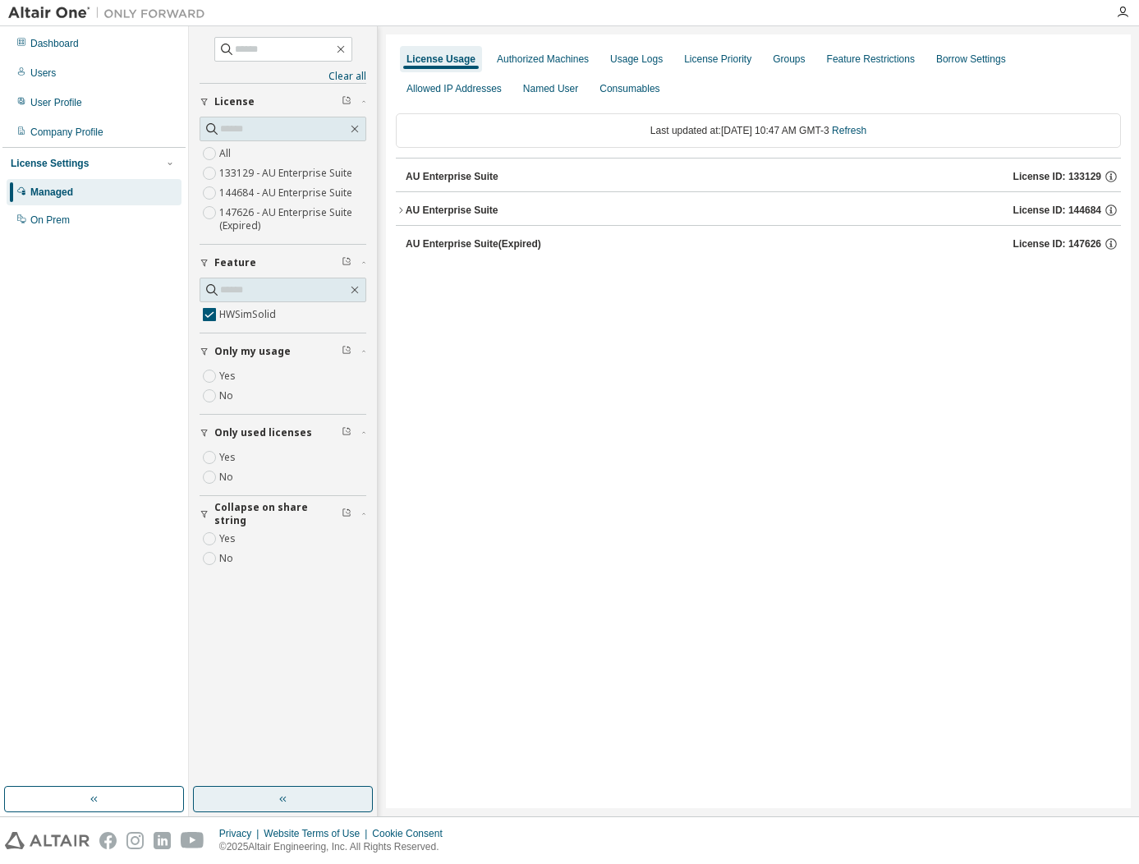
click at [427, 205] on div "AU Enterprise Suite" at bounding box center [452, 210] width 93 height 13
drag, startPoint x: 713, startPoint y: 248, endPoint x: 719, endPoint y: 254, distance: 8.7
click at [713, 247] on div "30000 of 2147483647 used" at bounding box center [727, 243] width 148 height 15
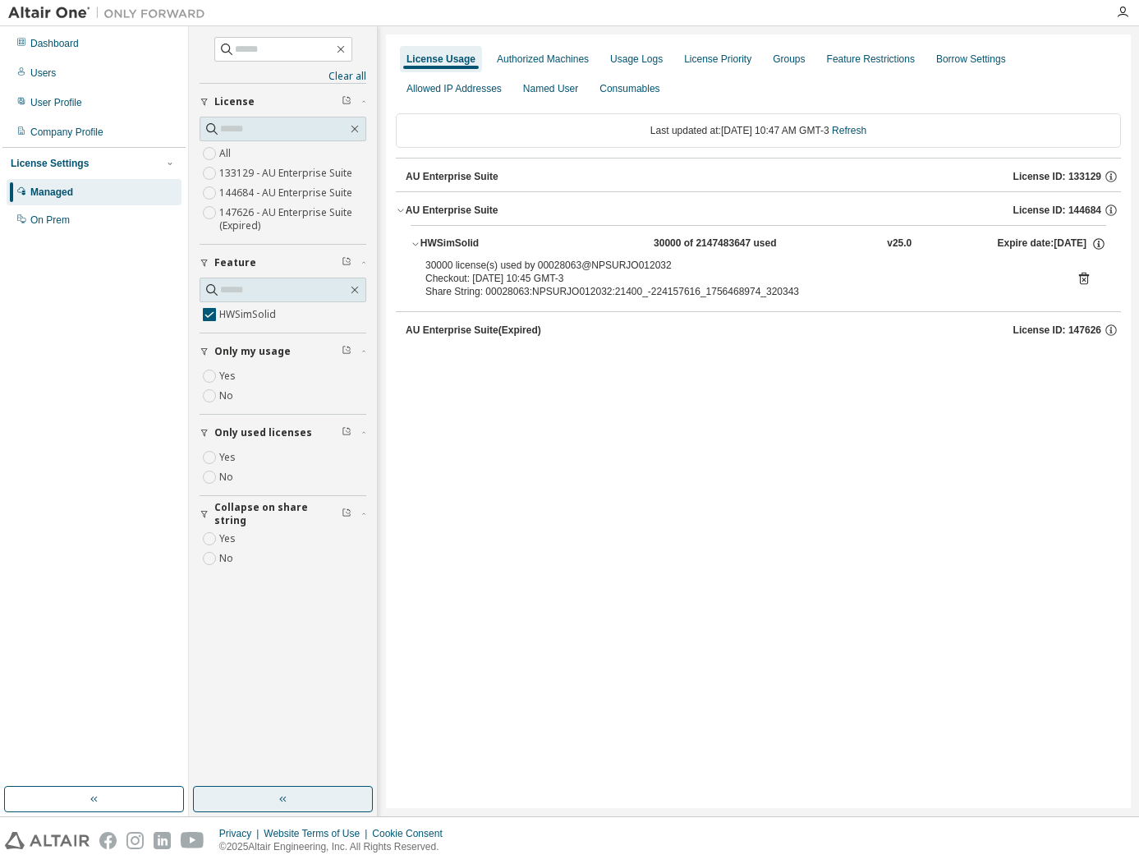
click at [1085, 280] on icon at bounding box center [1083, 278] width 15 height 15
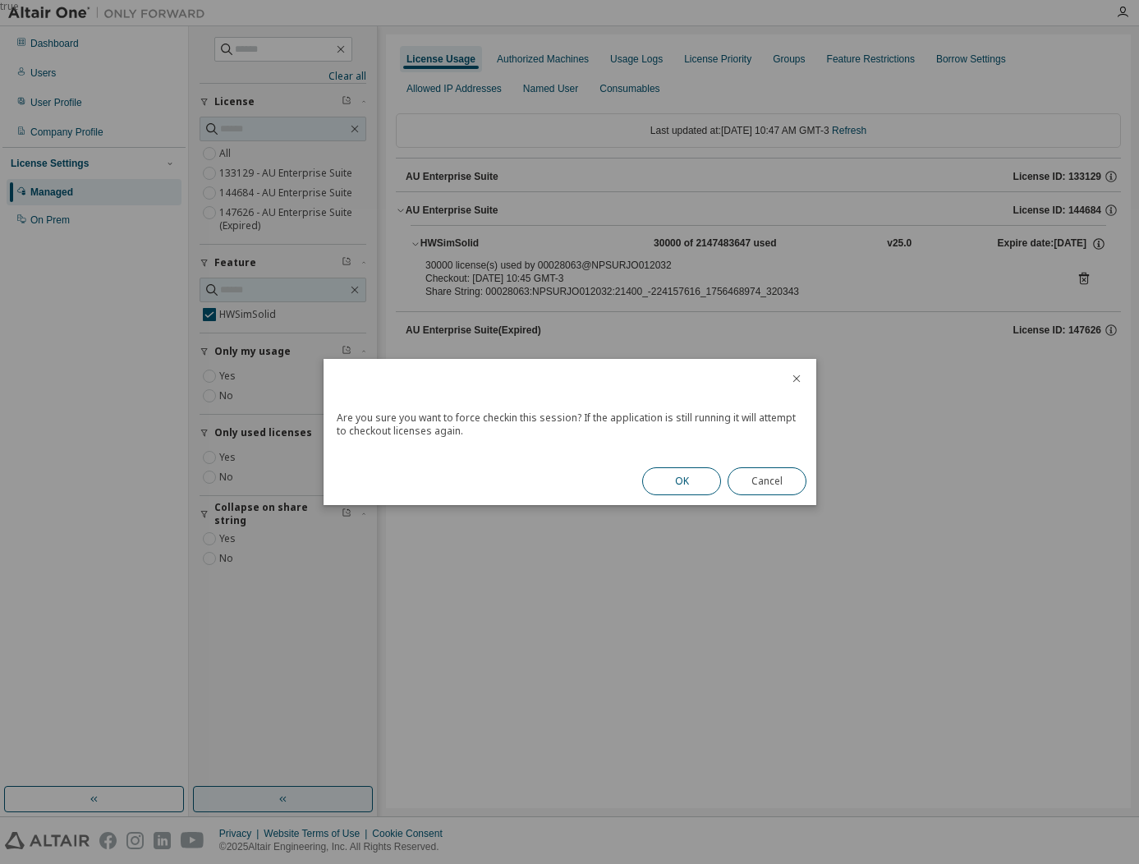
click at [702, 479] on button "OK" at bounding box center [681, 481] width 79 height 28
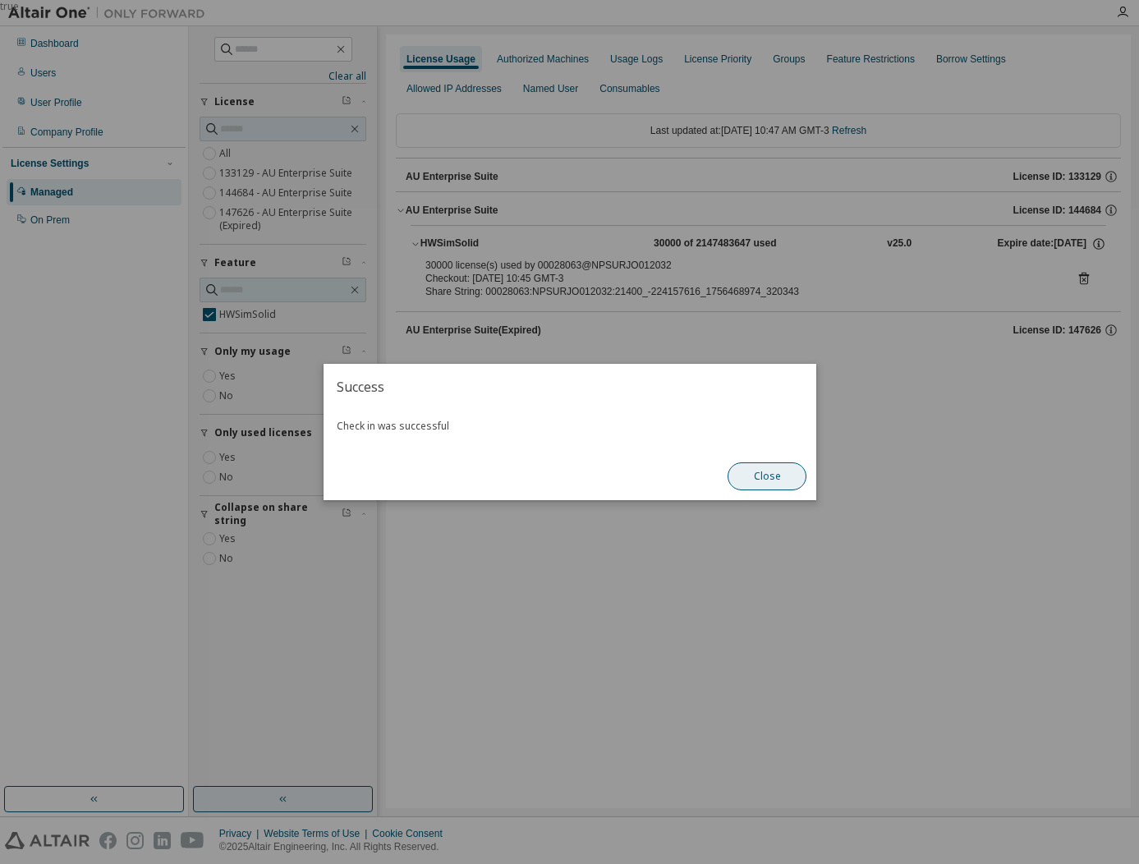
click at [777, 474] on button "Close" at bounding box center [766, 476] width 79 height 28
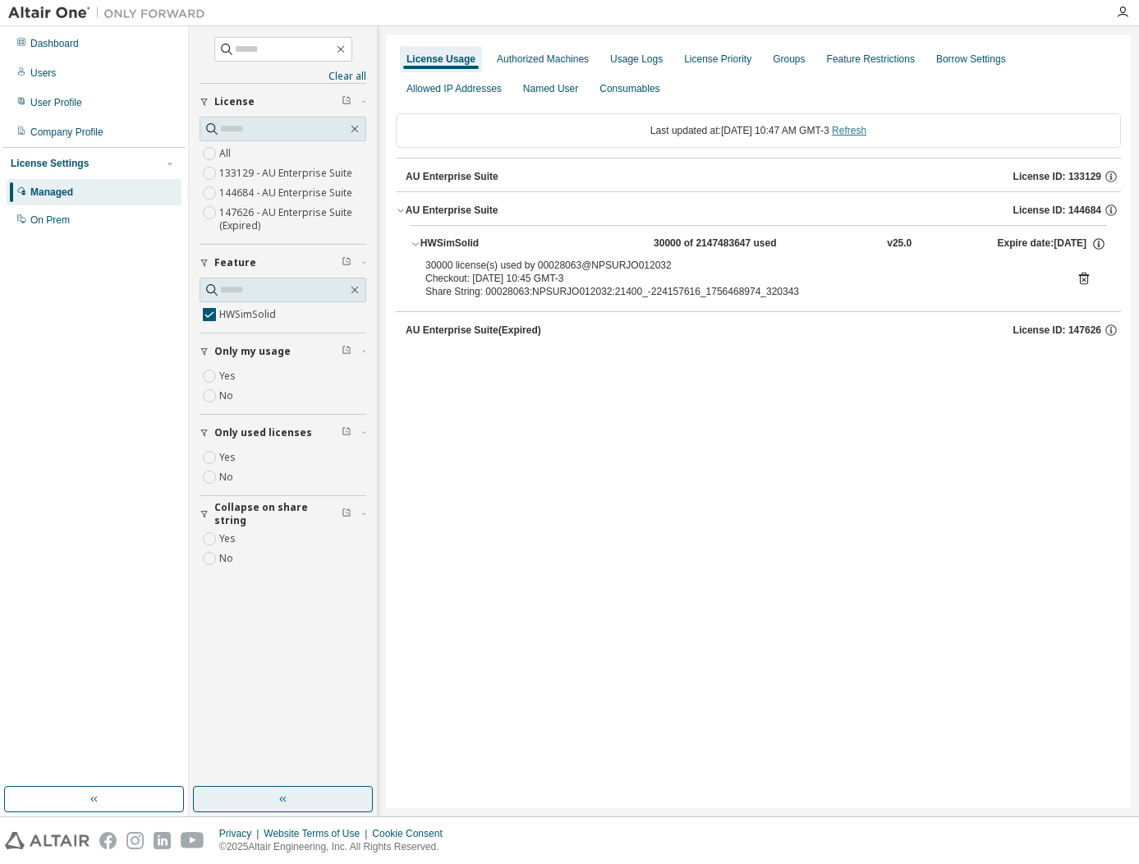
click at [864, 129] on link "Refresh" at bounding box center [849, 130] width 34 height 11
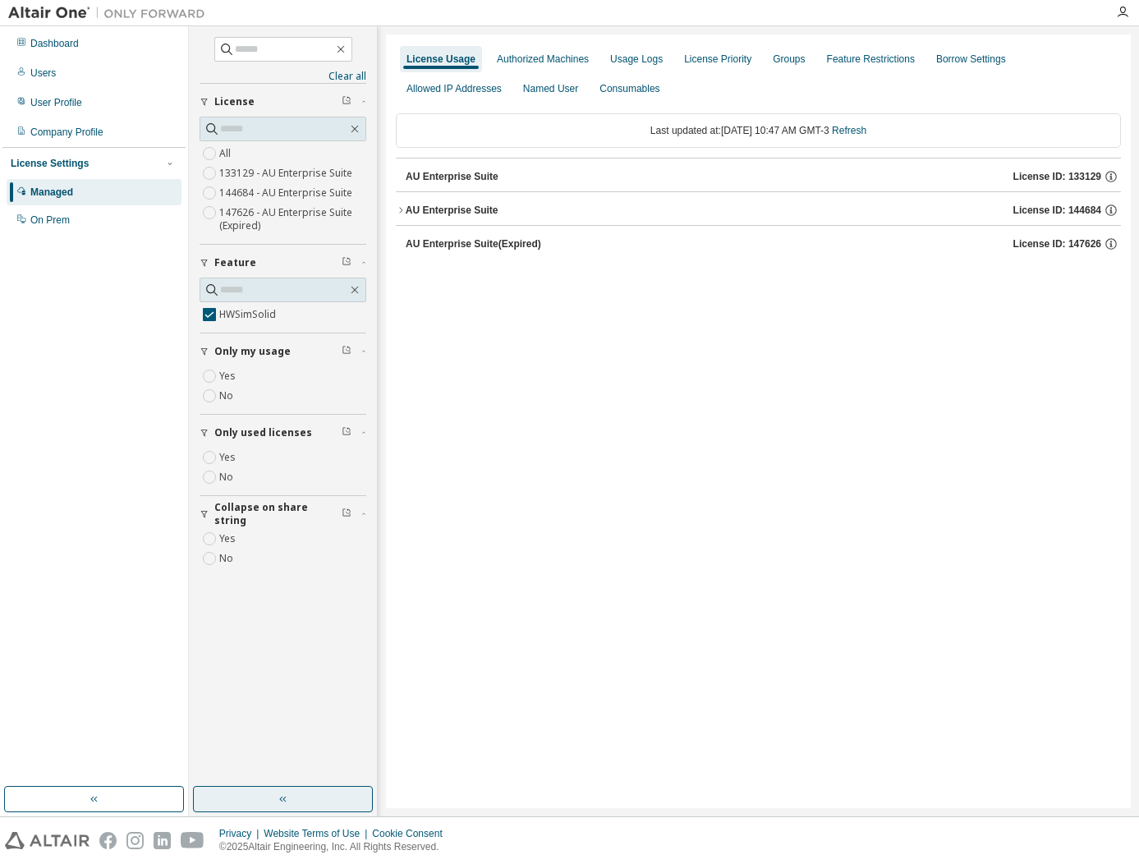
click at [452, 211] on div "AU Enterprise Suite" at bounding box center [452, 210] width 93 height 13
click at [474, 242] on div "HWSimSolid" at bounding box center [494, 243] width 148 height 15
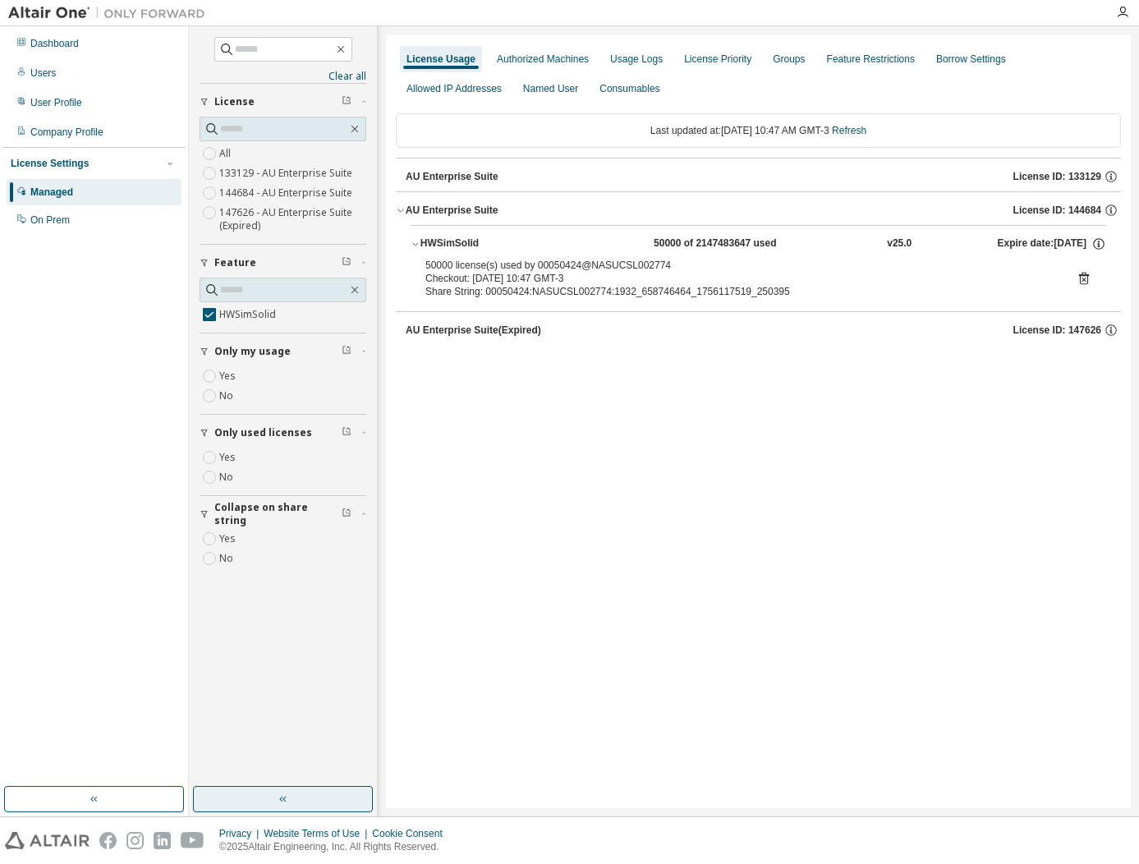
click at [1084, 280] on icon at bounding box center [1083, 279] width 4 height 4
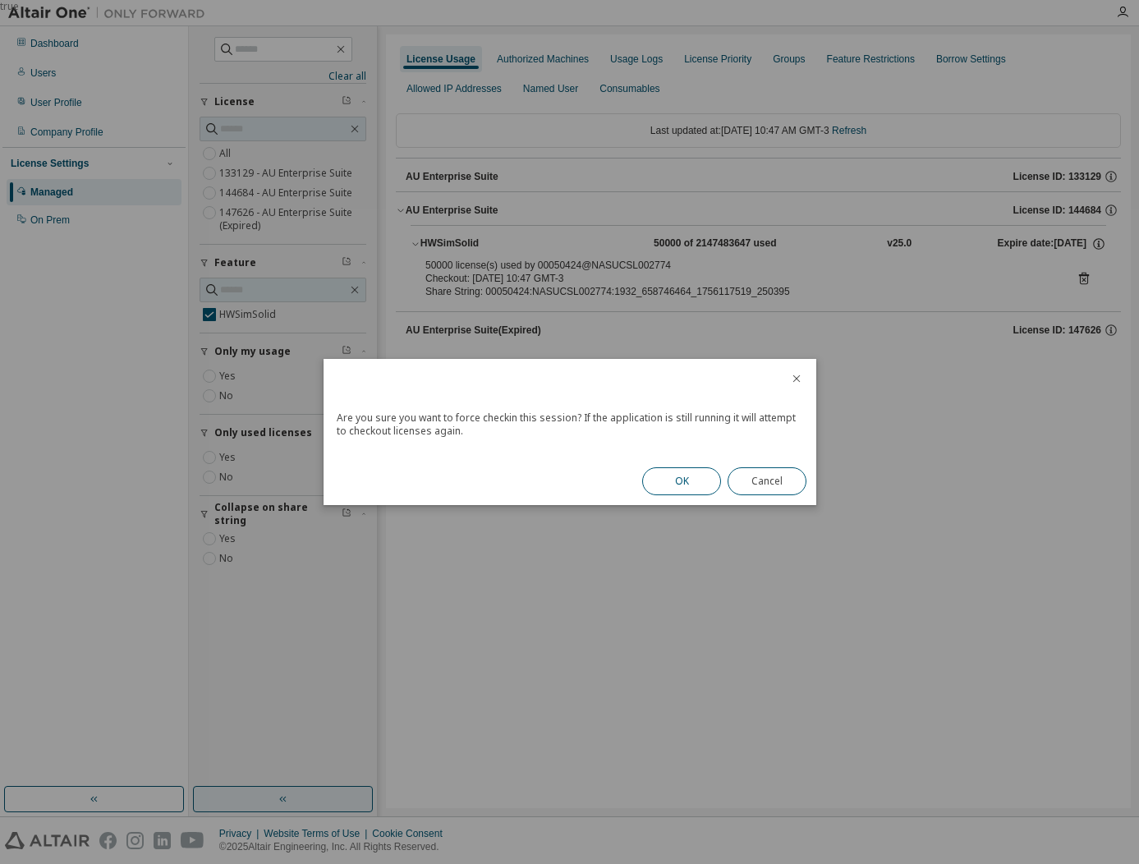
click at [681, 479] on button "OK" at bounding box center [681, 481] width 79 height 28
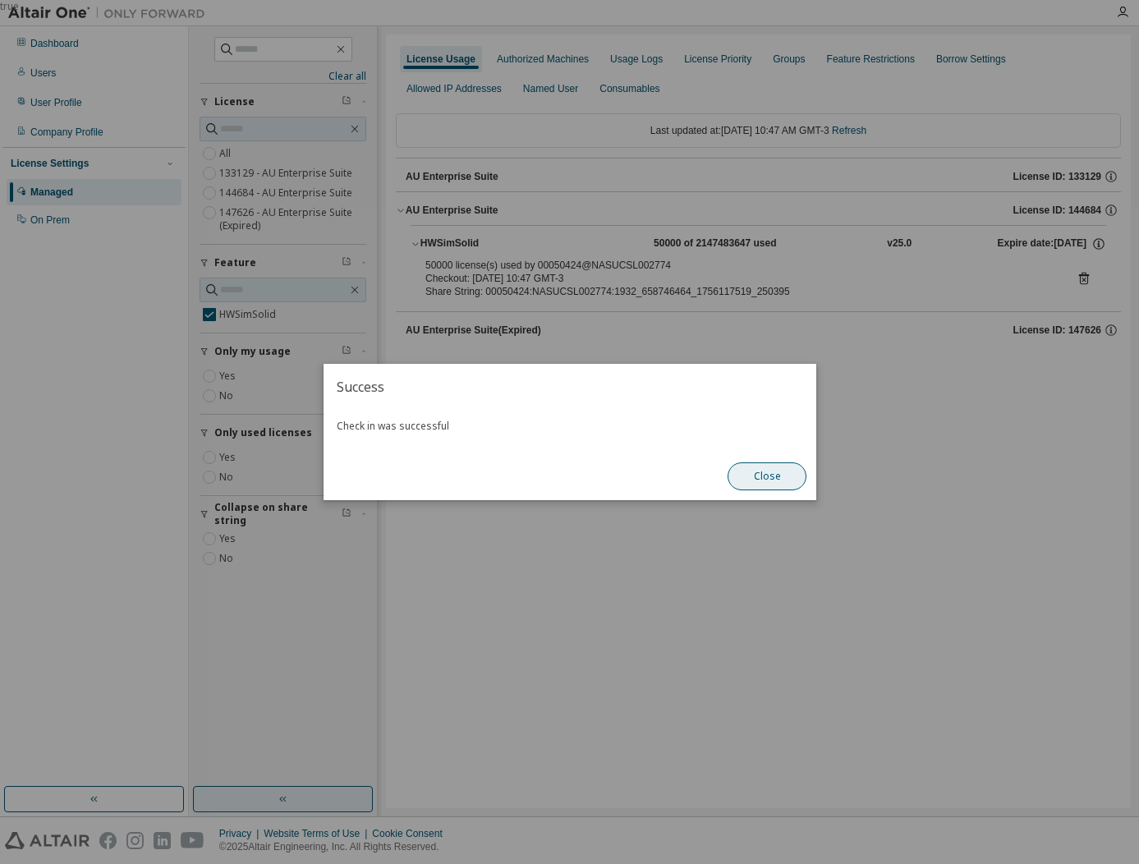
click at [778, 479] on button "Close" at bounding box center [766, 476] width 79 height 28
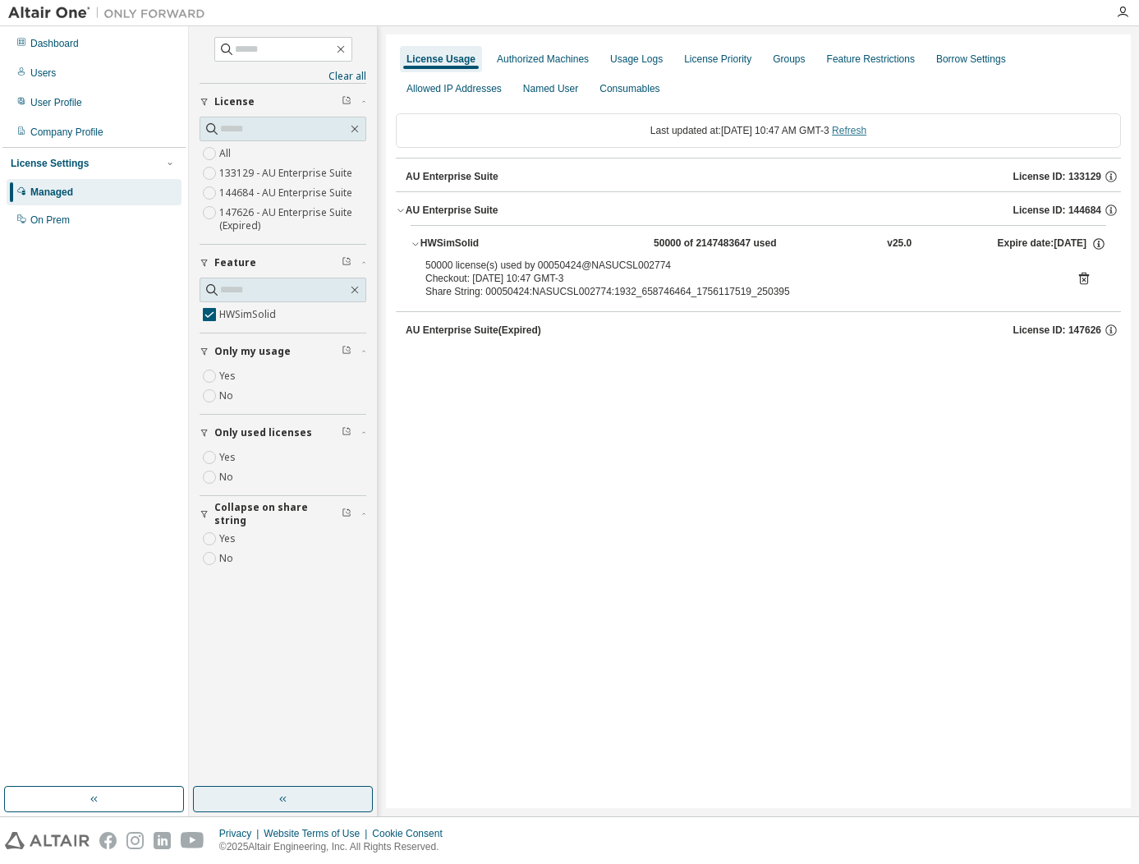
click at [855, 131] on link "Refresh" at bounding box center [849, 130] width 34 height 11
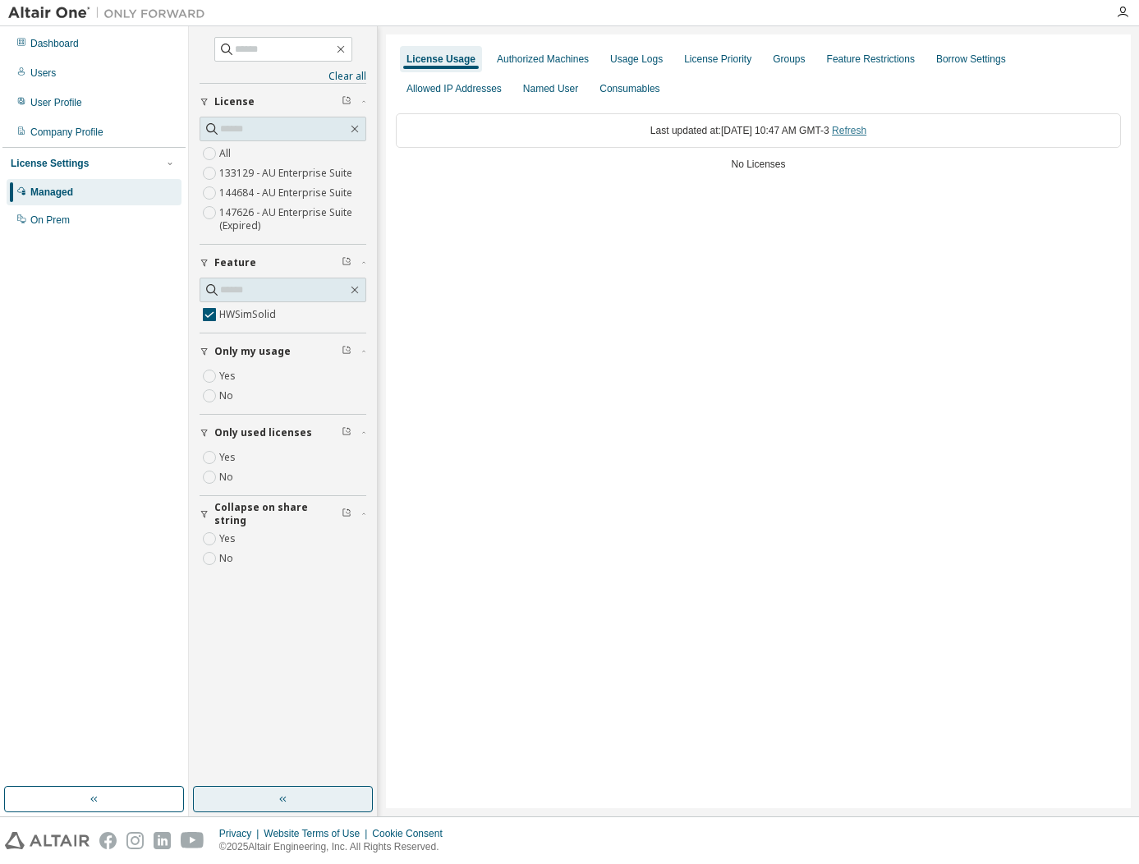
click at [863, 131] on link "Refresh" at bounding box center [849, 130] width 34 height 11
click at [433, 213] on div "AU Enterprise Suite" at bounding box center [452, 210] width 93 height 13
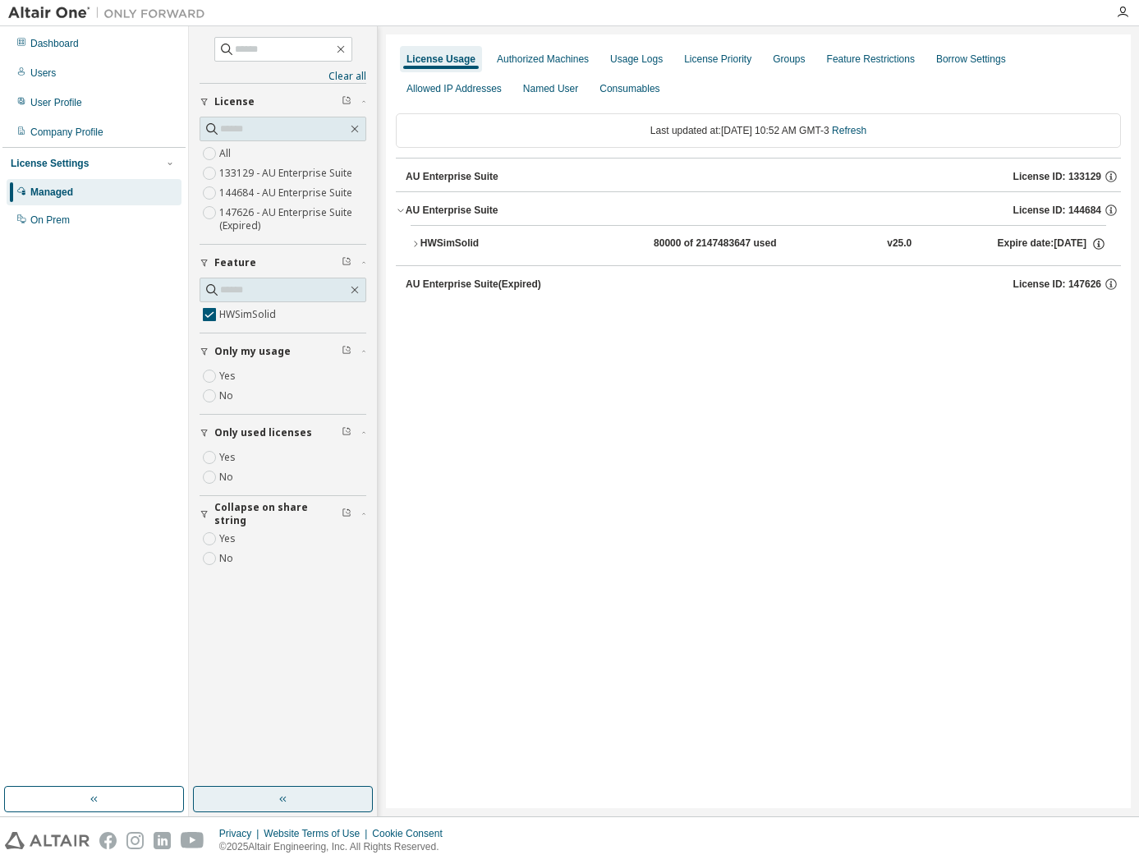
click at [439, 245] on div "HWSimSolid" at bounding box center [494, 243] width 148 height 15
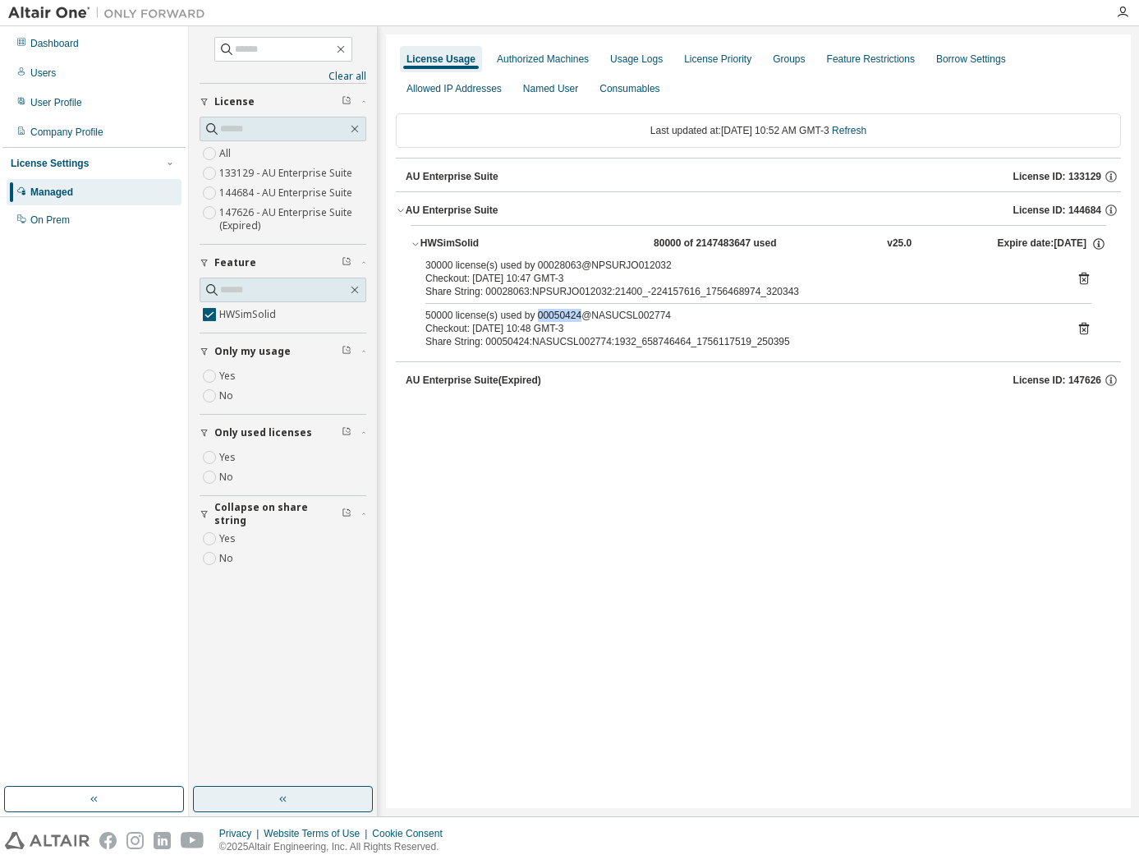
drag, startPoint x: 575, startPoint y: 319, endPoint x: 534, endPoint y: 314, distance: 40.4
click at [534, 314] on div "50000 license(s) used by 00050424@NASUCSL002774" at bounding box center [738, 315] width 626 height 13
copy div "00050424"
click at [1082, 328] on icon at bounding box center [1083, 330] width 4 height 4
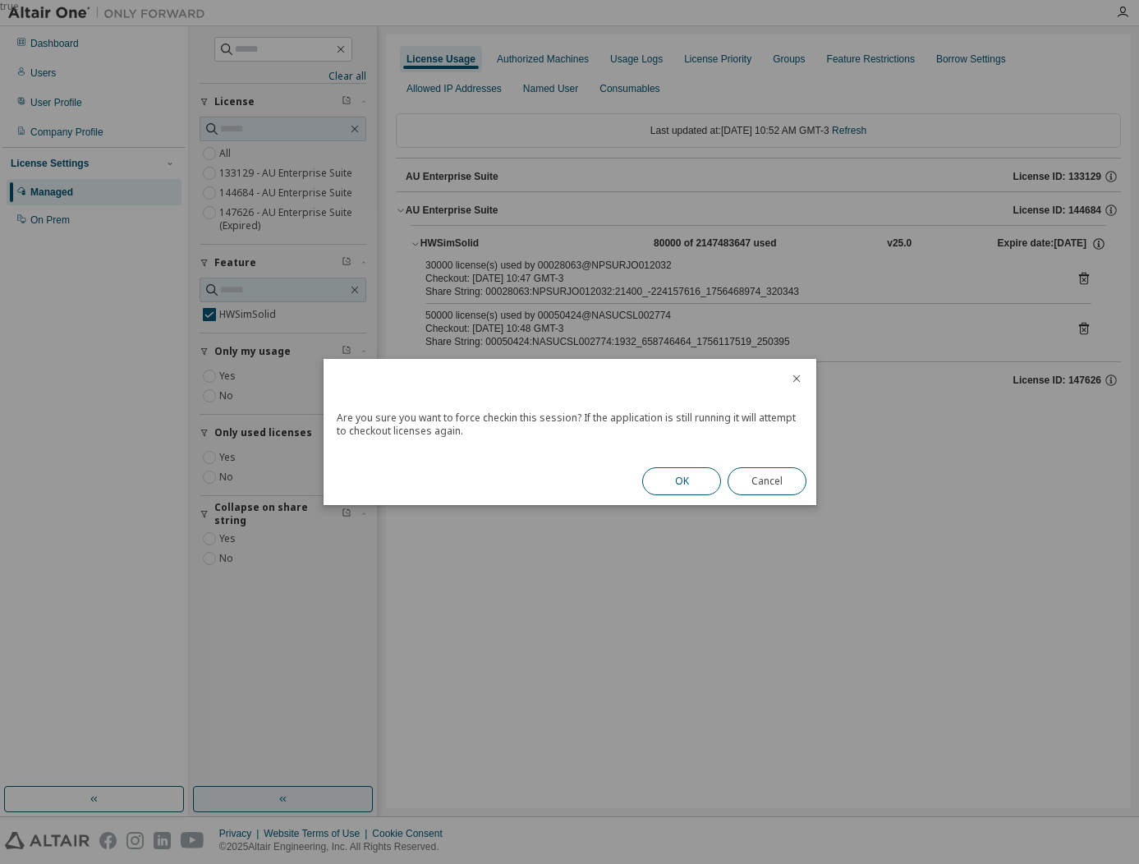
click at [694, 488] on button "OK" at bounding box center [681, 481] width 79 height 28
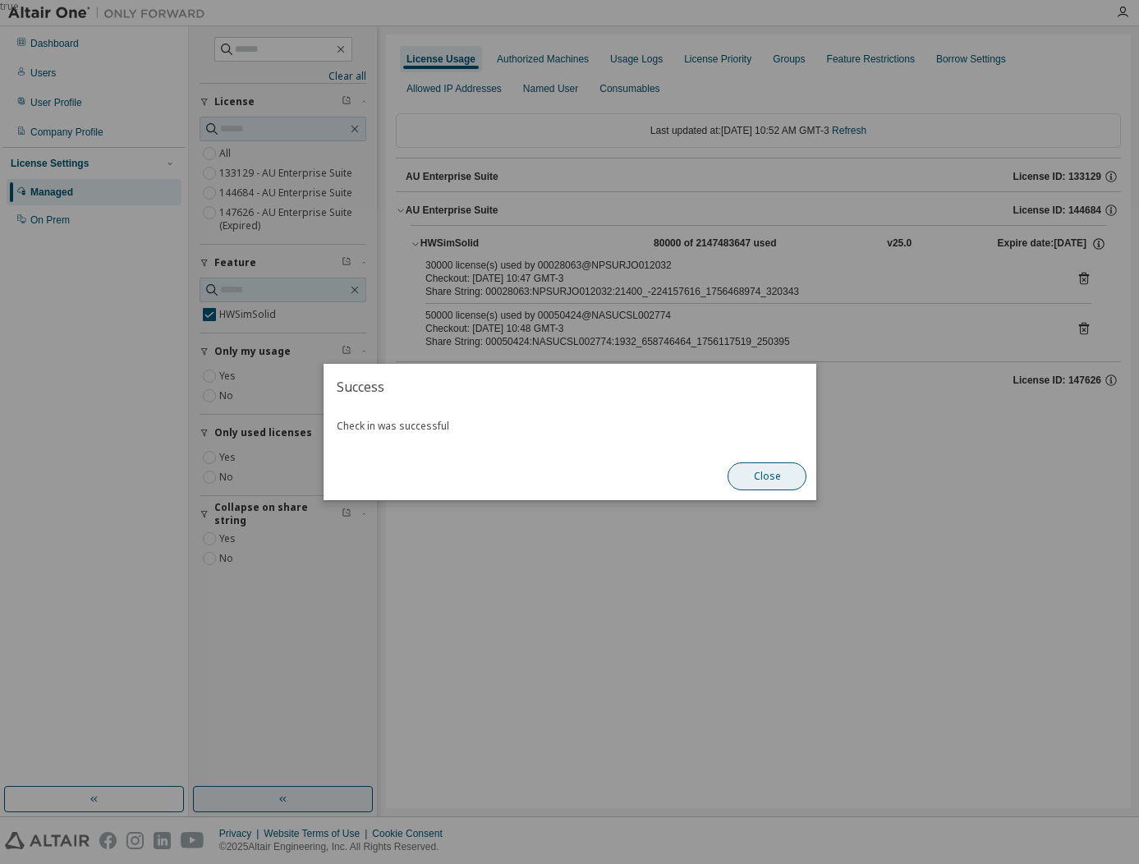
click at [785, 475] on button "Close" at bounding box center [766, 476] width 79 height 28
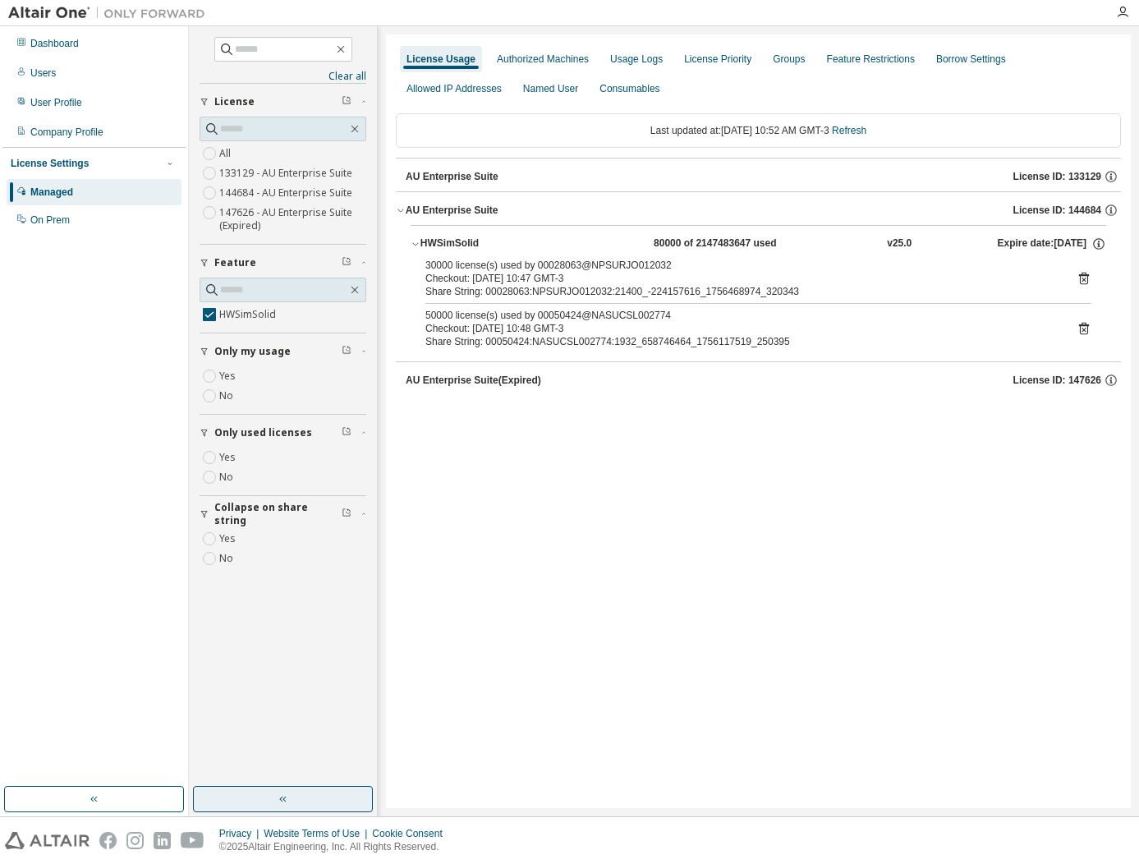
click at [1080, 277] on icon at bounding box center [1084, 279] width 10 height 12
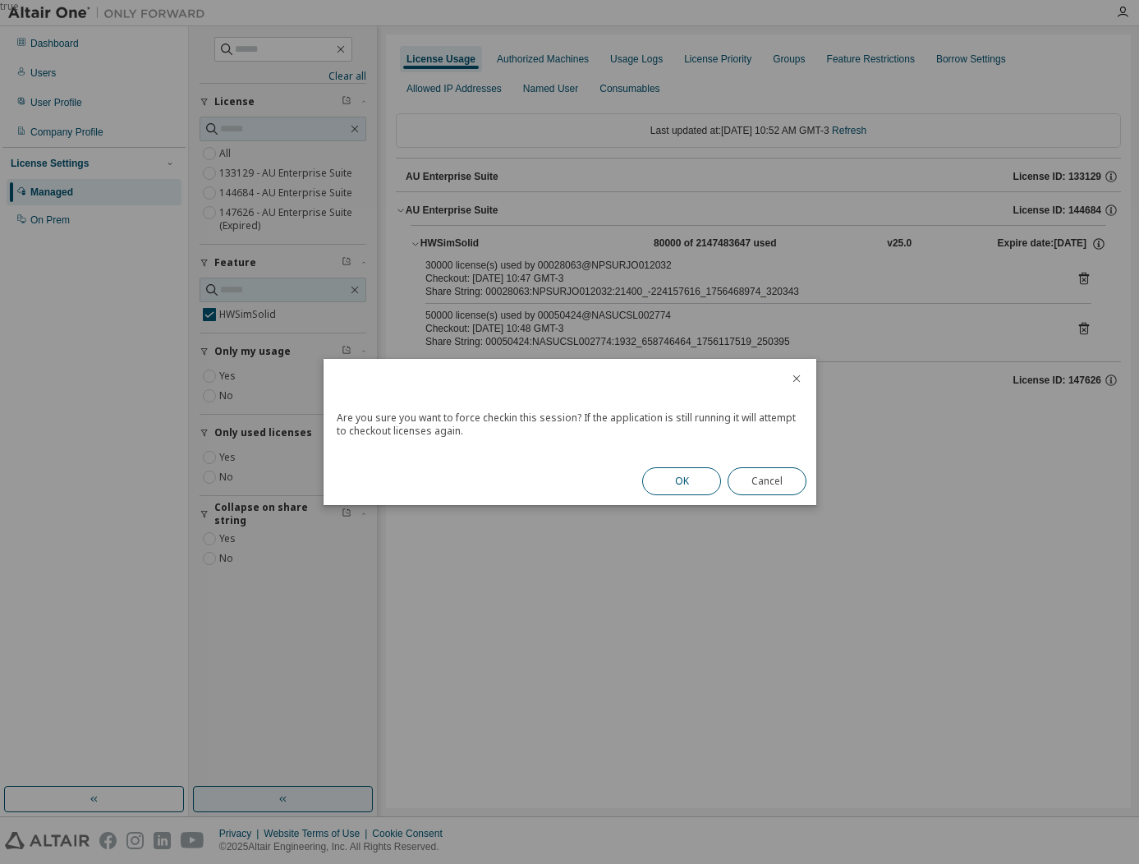
click at [700, 483] on button "OK" at bounding box center [681, 481] width 79 height 28
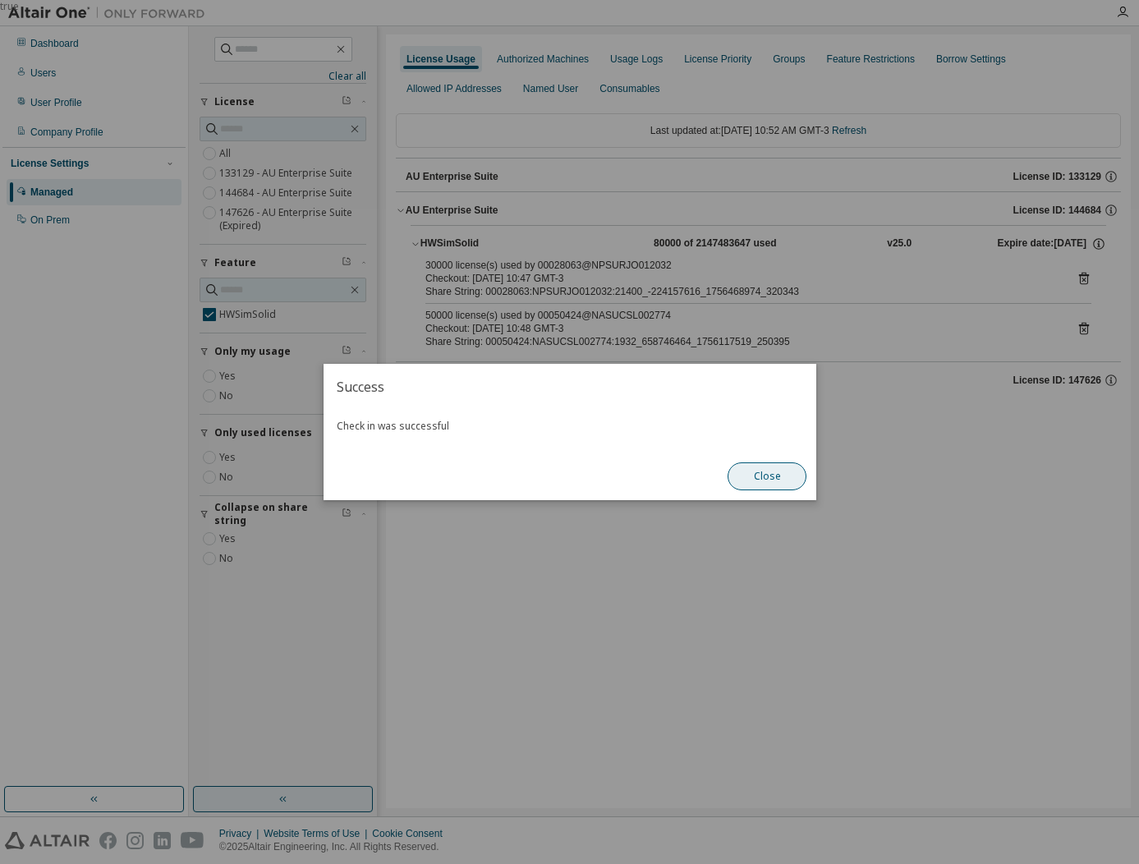
click at [759, 479] on button "Close" at bounding box center [766, 476] width 79 height 28
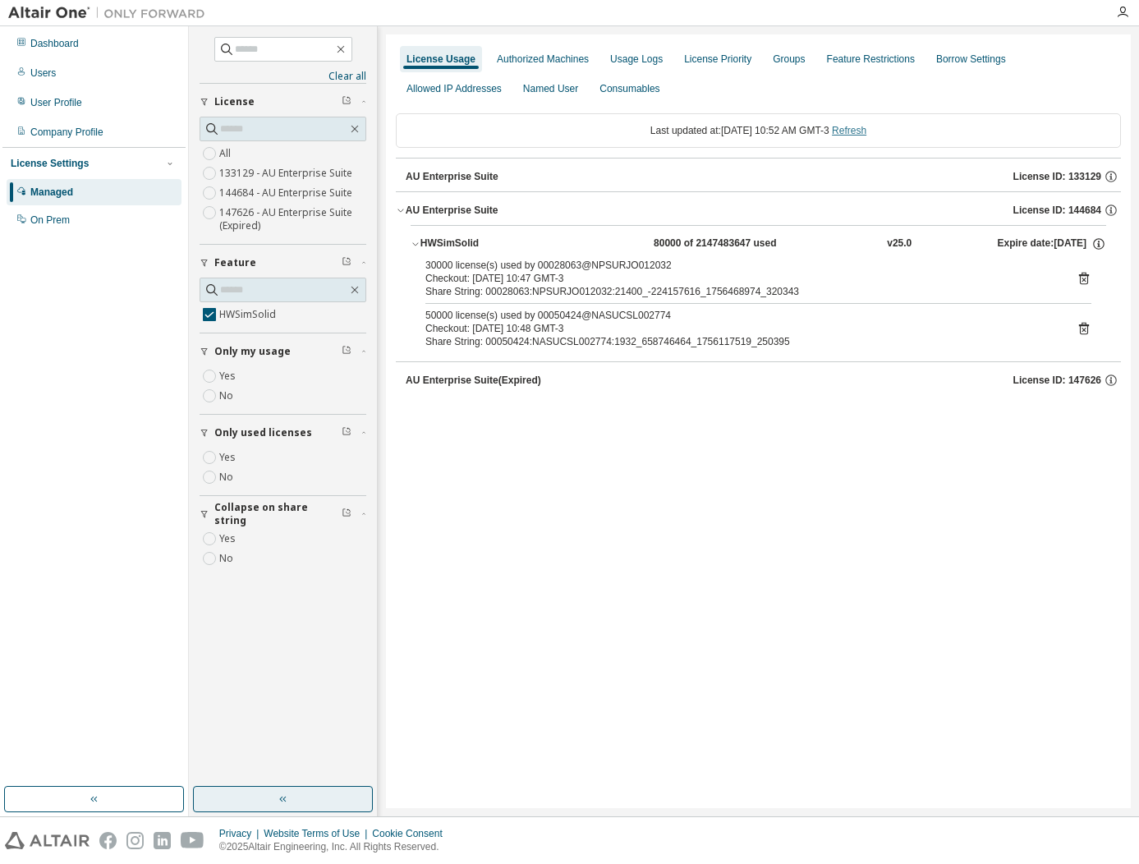
click at [859, 126] on link "Refresh" at bounding box center [849, 130] width 34 height 11
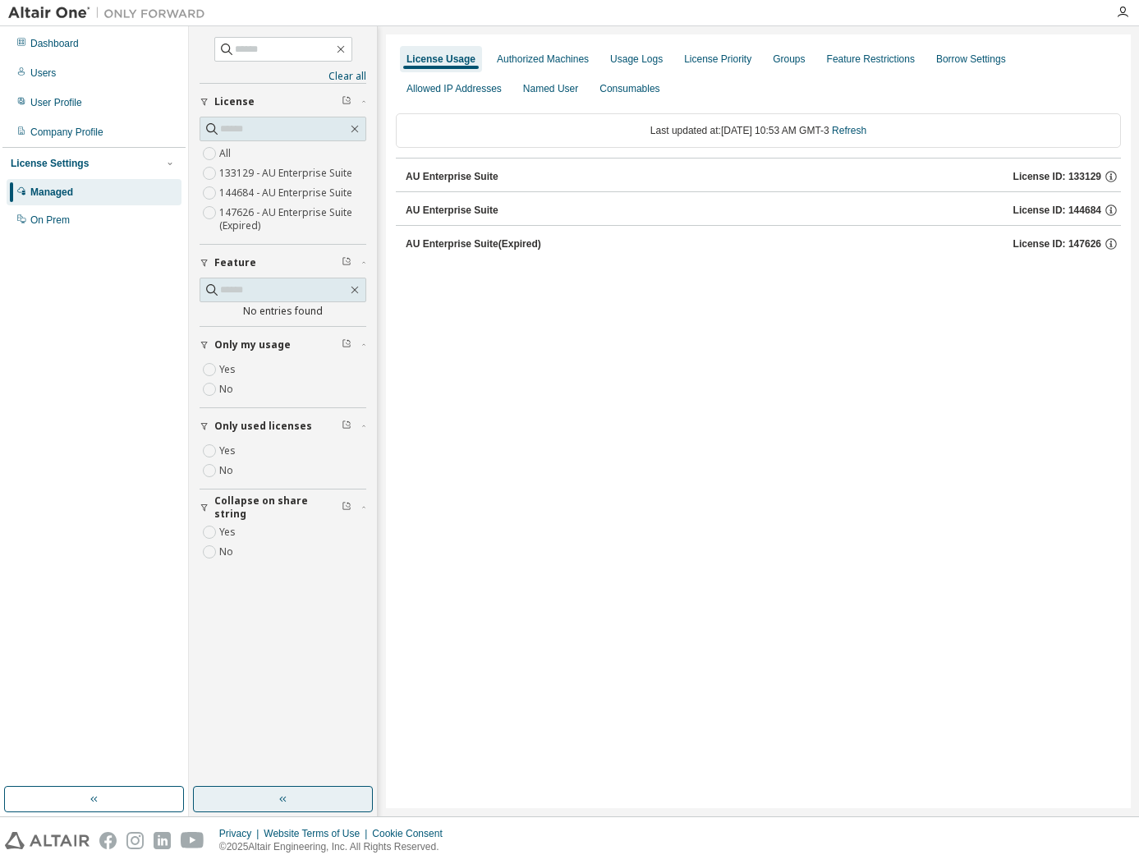
click at [685, 234] on button "AU Enterprise Suite (Expired) License ID: 147626" at bounding box center [763, 244] width 715 height 36
click at [852, 131] on link "Refresh" at bounding box center [849, 130] width 34 height 11
click at [866, 132] on link "Refresh" at bounding box center [849, 130] width 34 height 11
click at [459, 200] on button "AU Enterprise Suite License ID: 144684" at bounding box center [758, 210] width 725 height 36
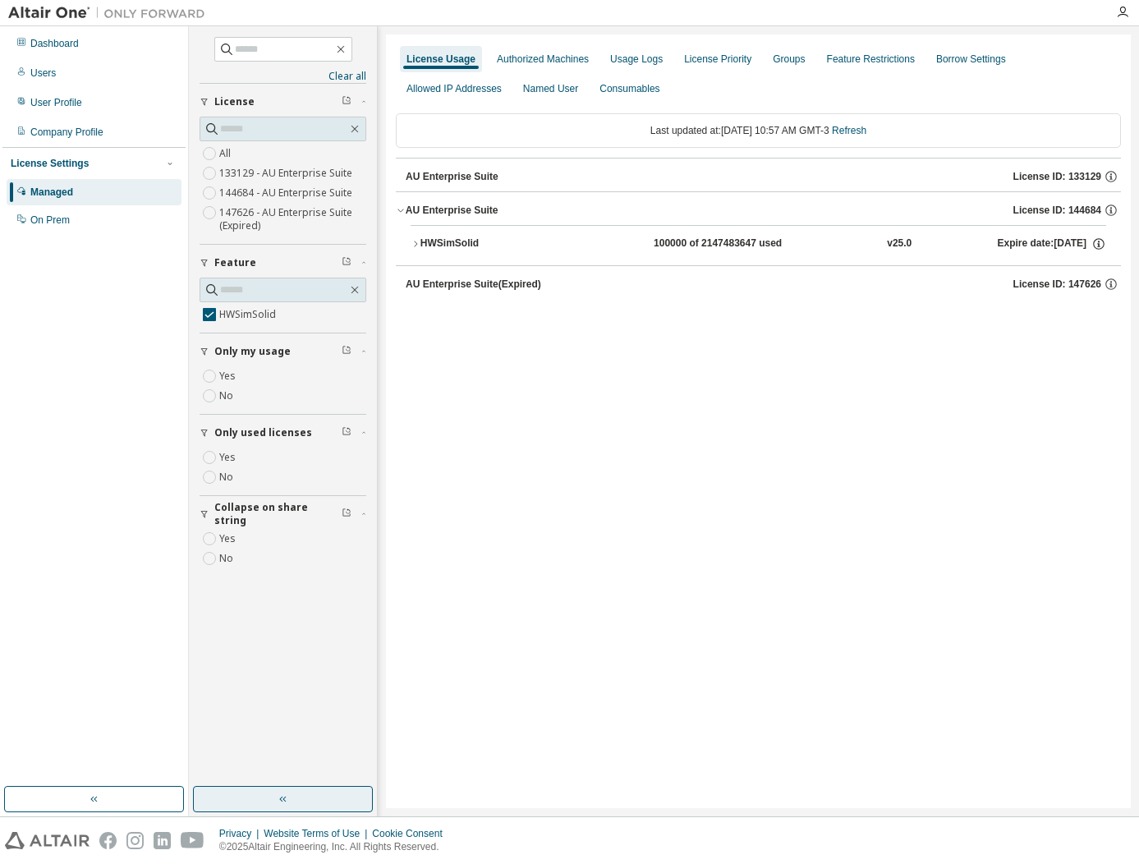
click at [450, 251] on button "HWSimSolid 100000 of 2147483647 used v25.0 Expire date: 2025-09-05" at bounding box center [757, 244] width 695 height 36
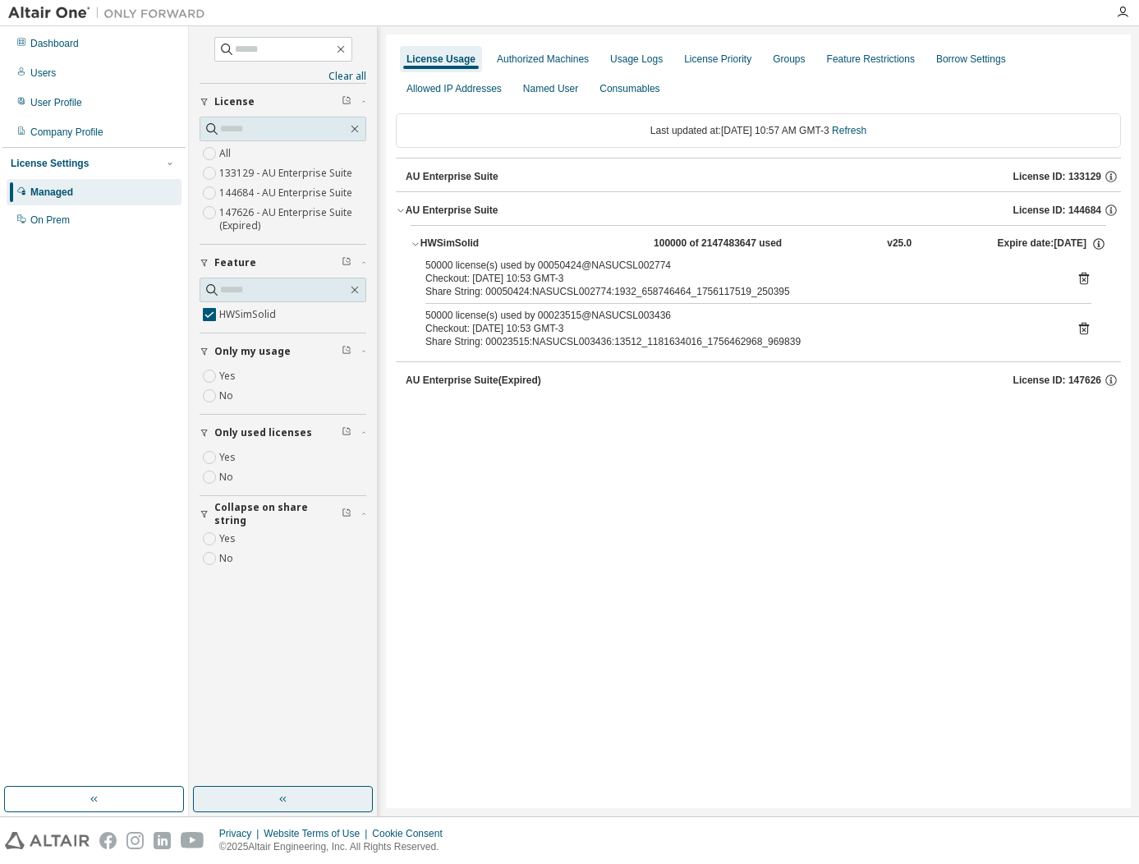
click at [1083, 282] on icon at bounding box center [1083, 278] width 15 height 15
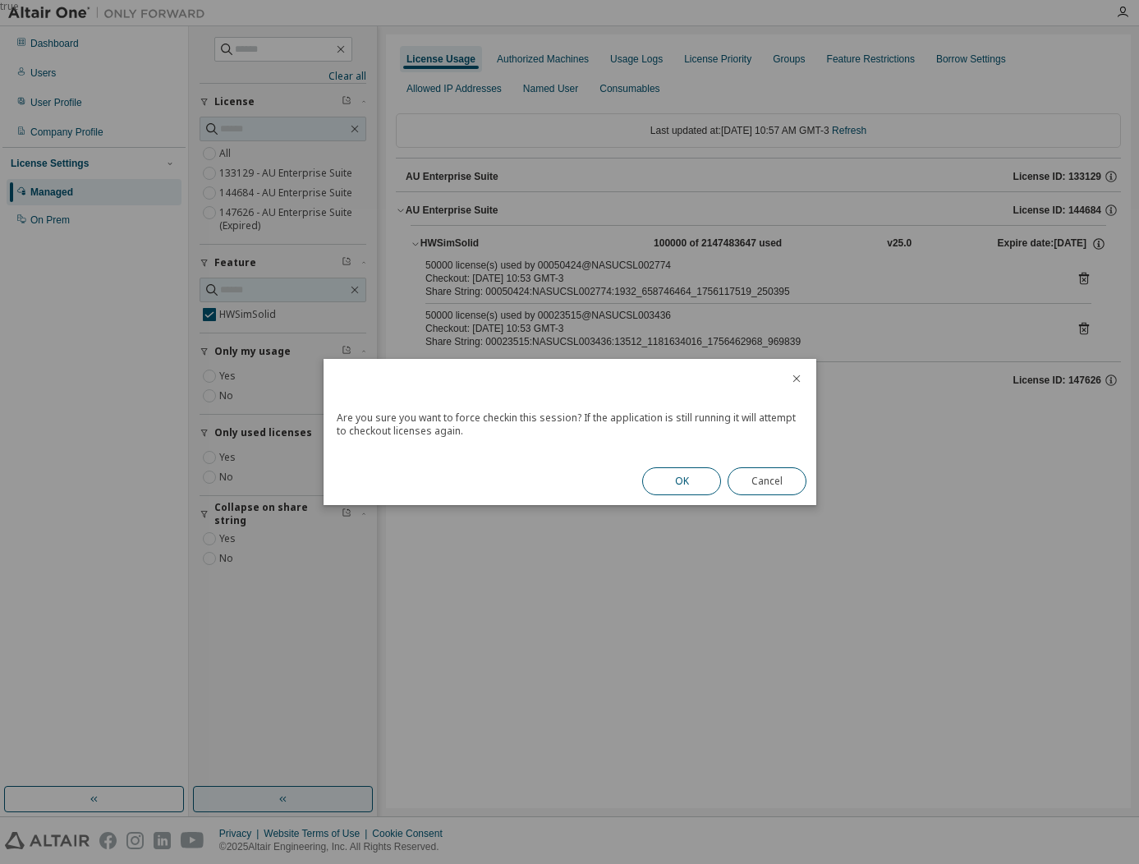
click at [649, 484] on button "OK" at bounding box center [681, 481] width 79 height 28
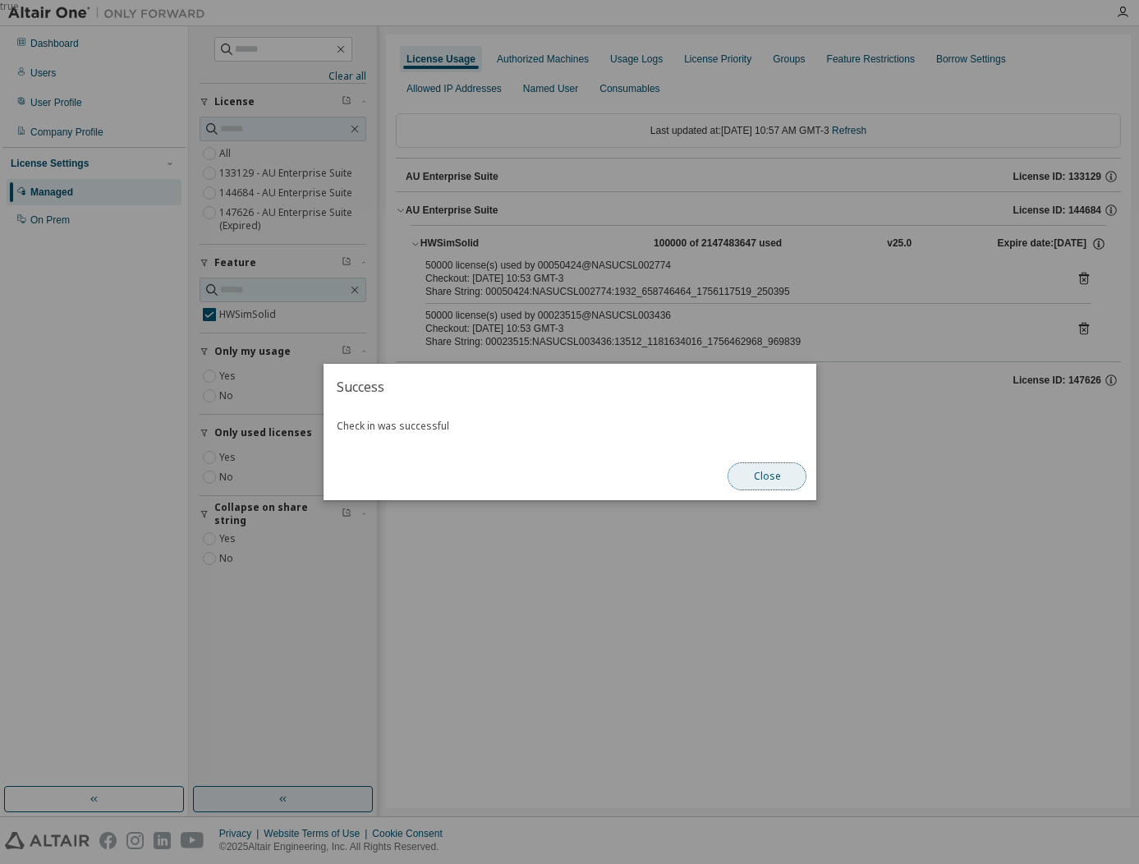
click at [768, 476] on button "Close" at bounding box center [766, 476] width 79 height 28
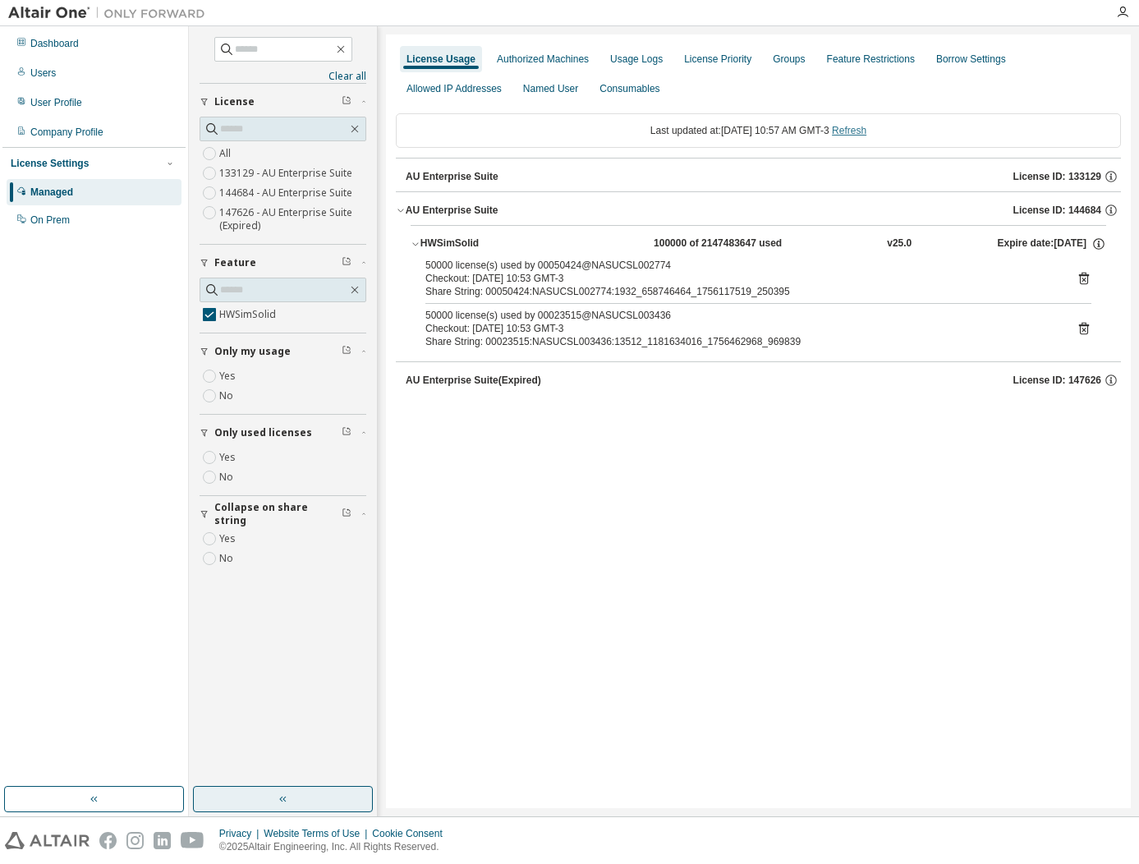
click at [866, 131] on link "Refresh" at bounding box center [849, 130] width 34 height 11
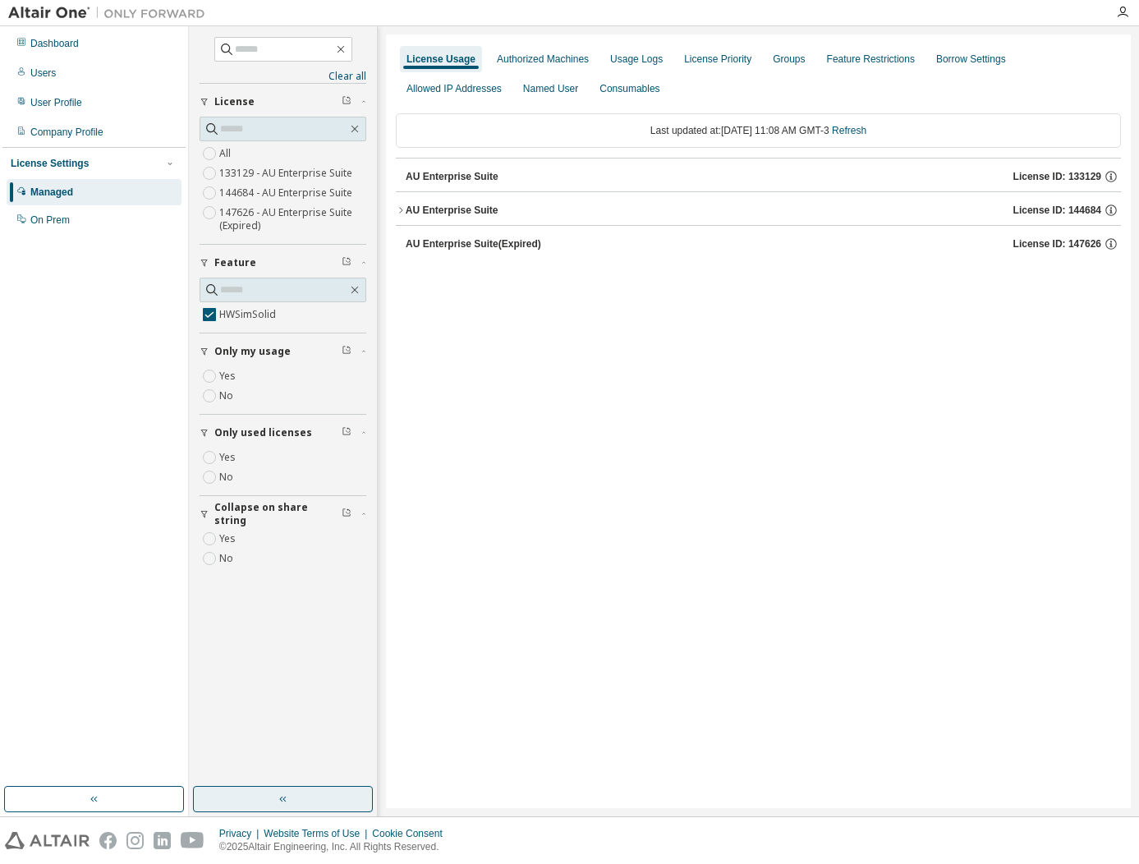
click at [440, 205] on div "AU Enterprise Suite" at bounding box center [452, 210] width 93 height 13
click at [458, 236] on div "HWSimSolid" at bounding box center [494, 243] width 148 height 15
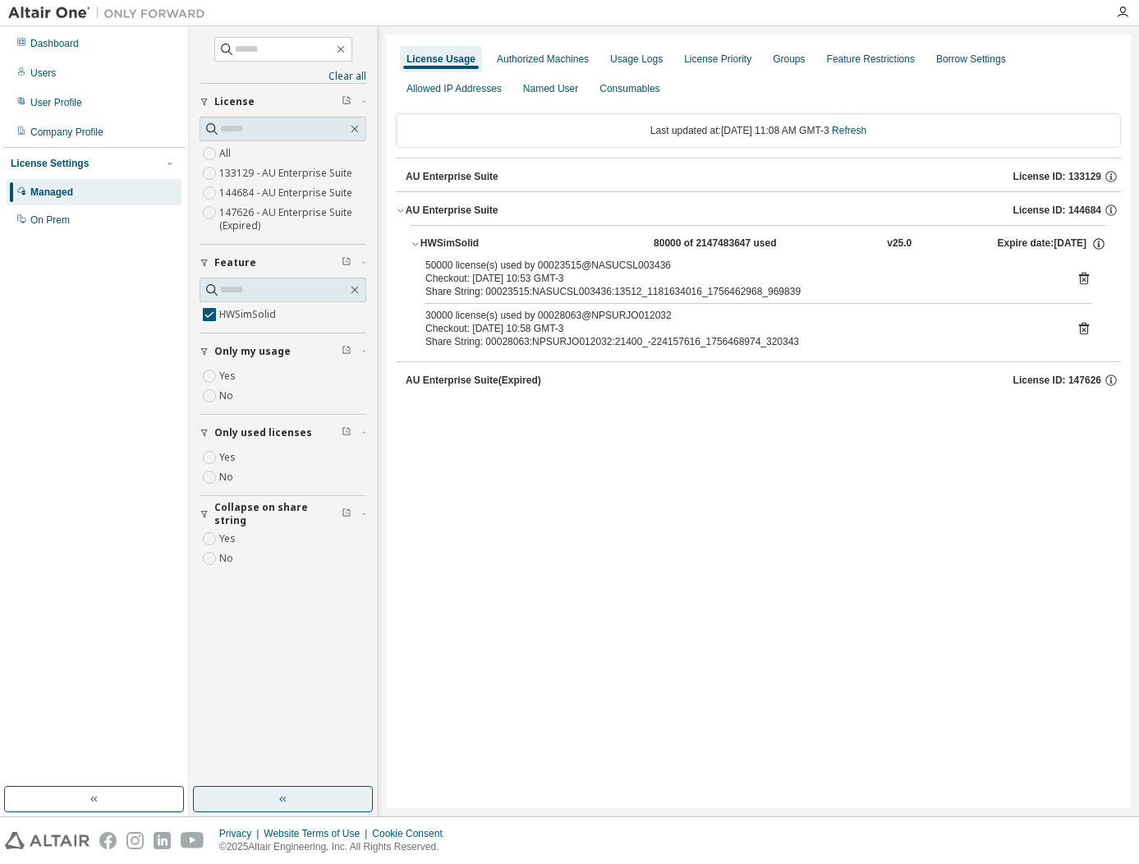
click at [1087, 335] on icon at bounding box center [1083, 328] width 15 height 15
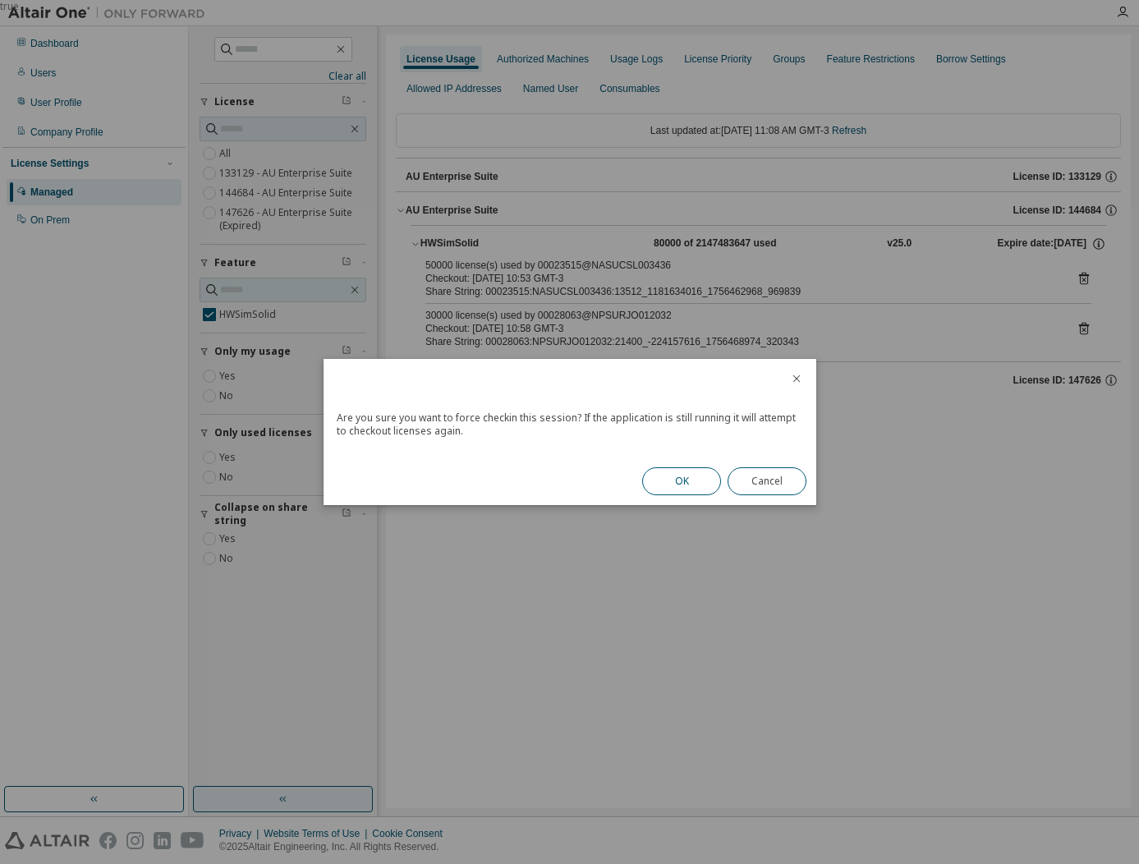
click at [689, 467] on button "OK" at bounding box center [681, 481] width 79 height 28
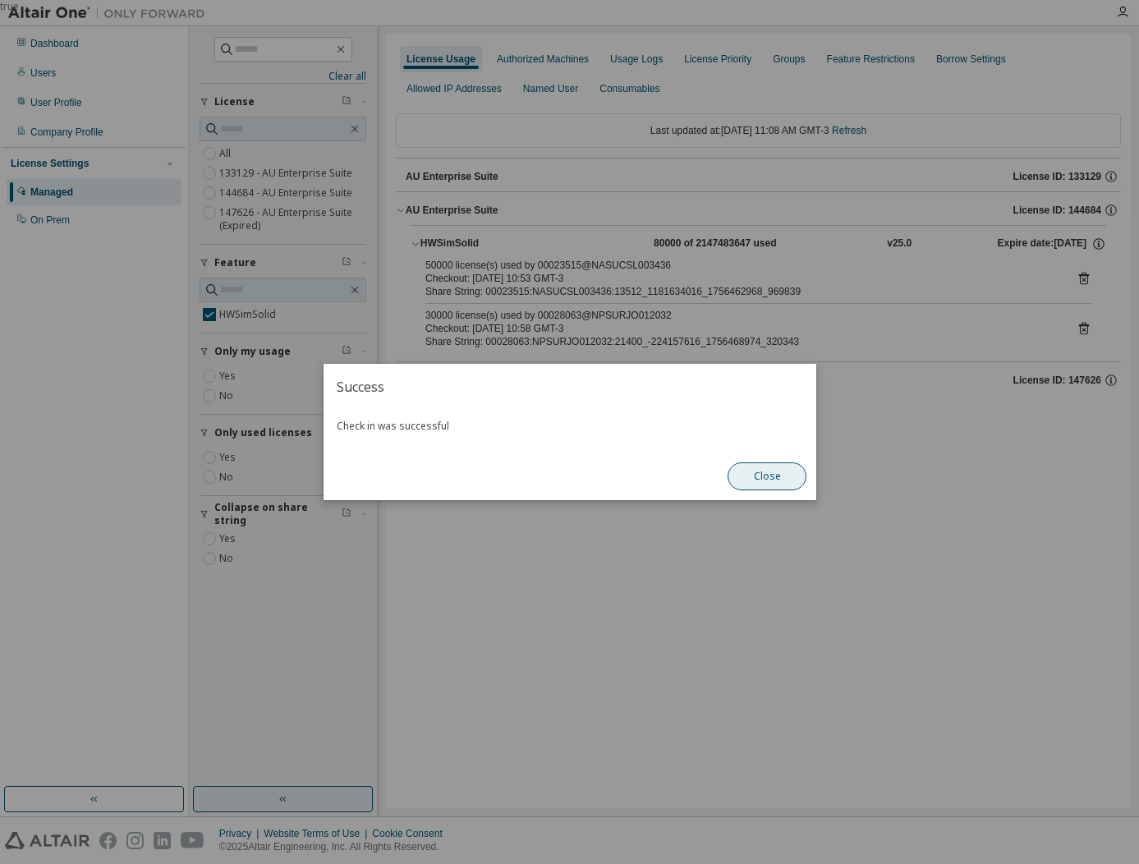
click at [795, 482] on button "Close" at bounding box center [766, 476] width 79 height 28
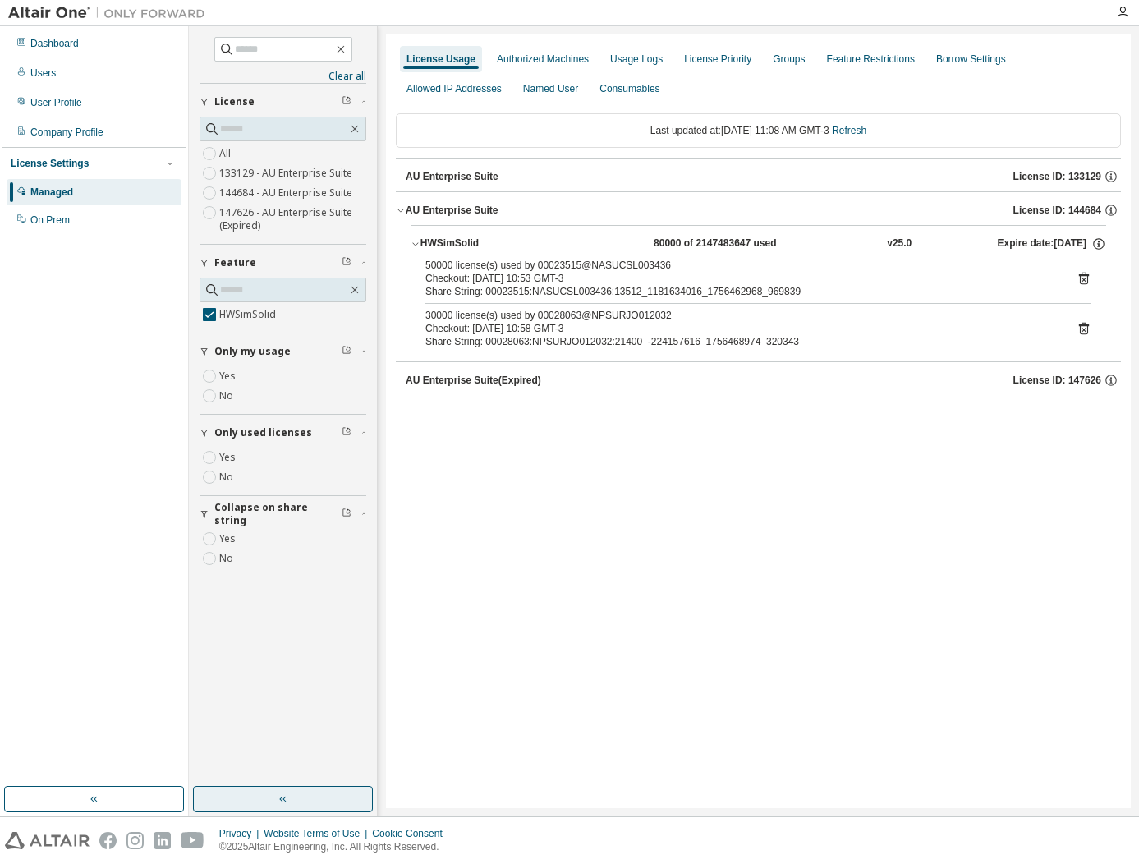
click at [1084, 280] on icon at bounding box center [1083, 279] width 4 height 4
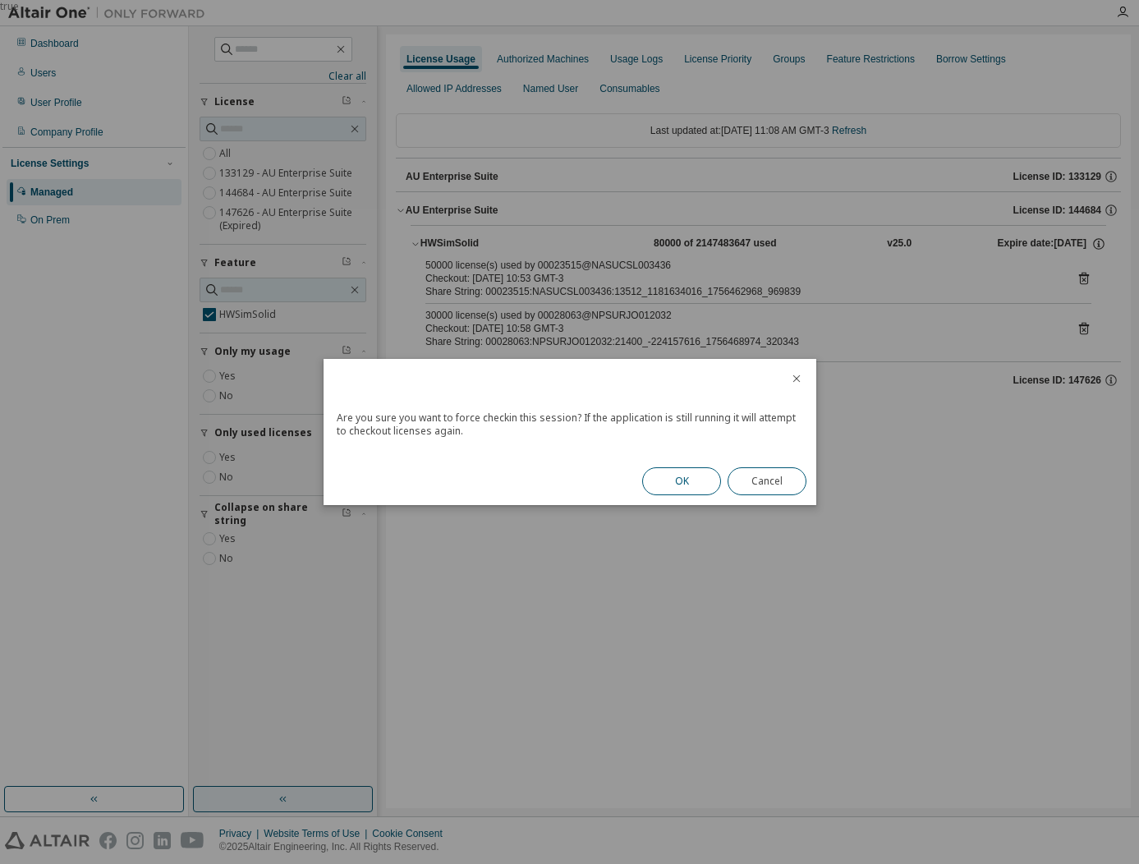
click at [657, 481] on button "OK" at bounding box center [681, 481] width 79 height 28
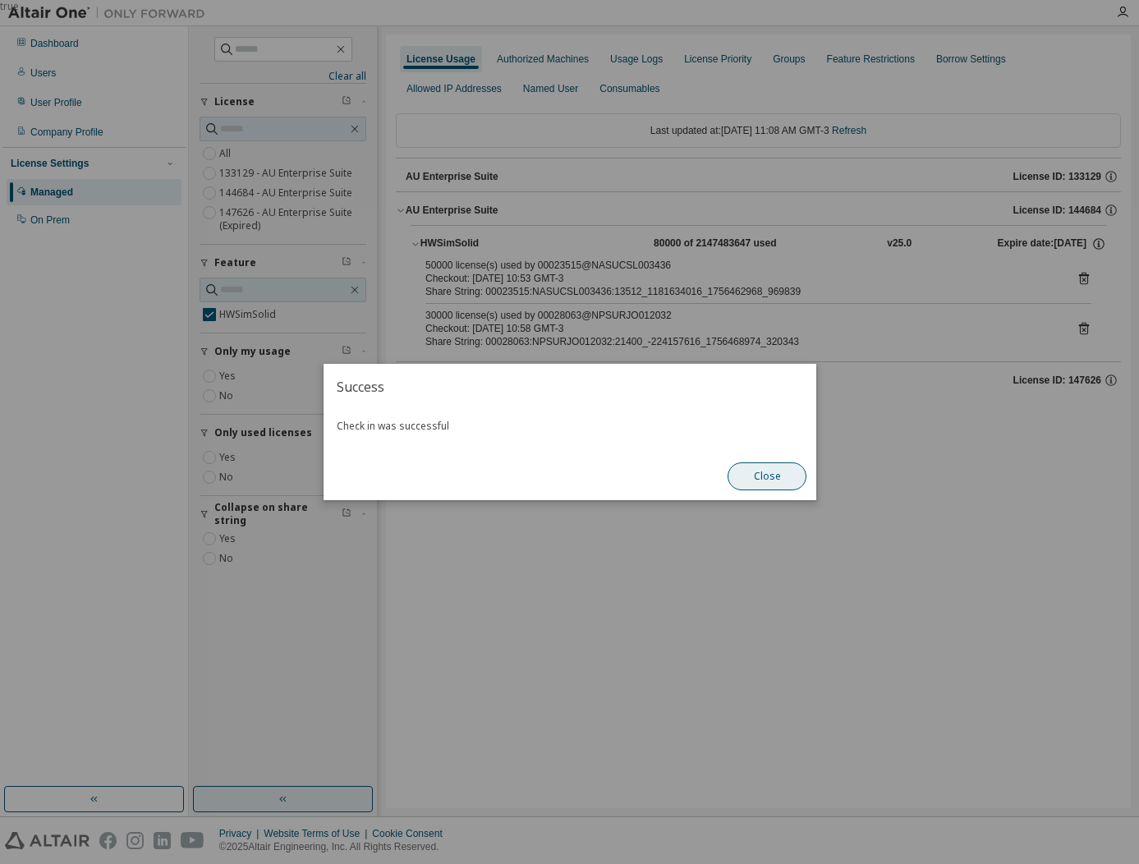
click at [785, 482] on button "Close" at bounding box center [766, 476] width 79 height 28
